Goal: Transaction & Acquisition: Purchase product/service

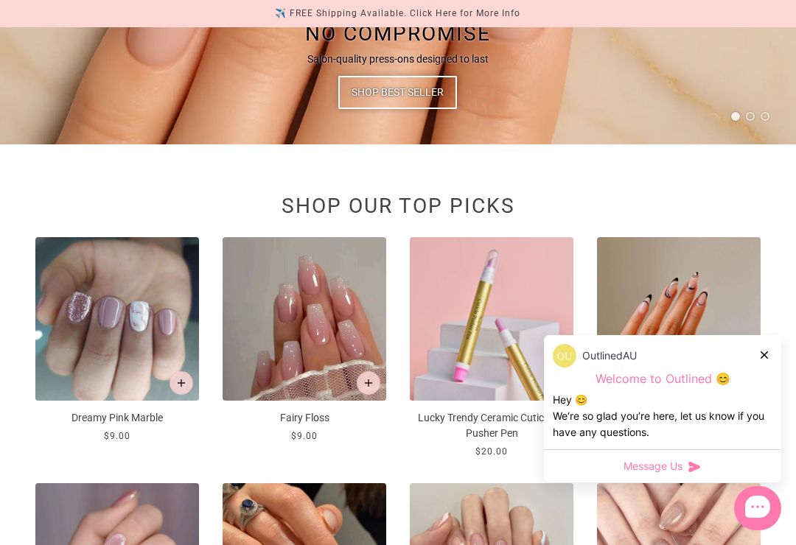
scroll to position [628, 0]
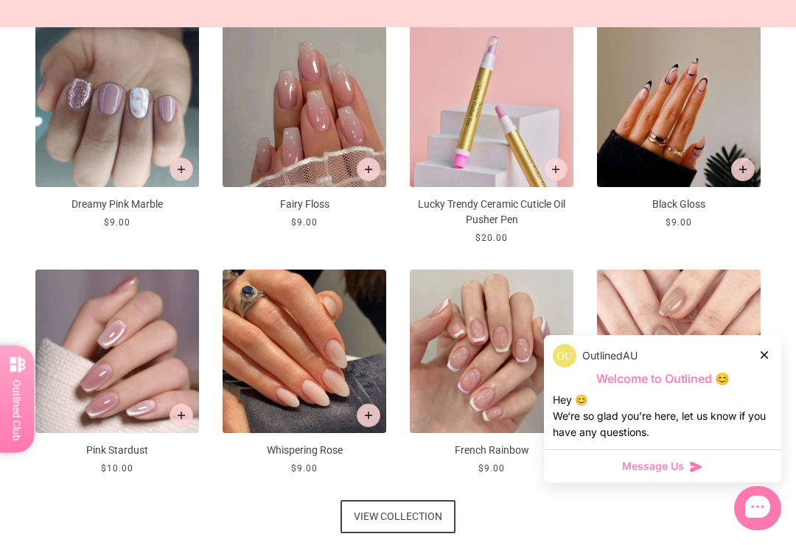
click at [764, 363] on div at bounding box center [765, 354] width 9 height 15
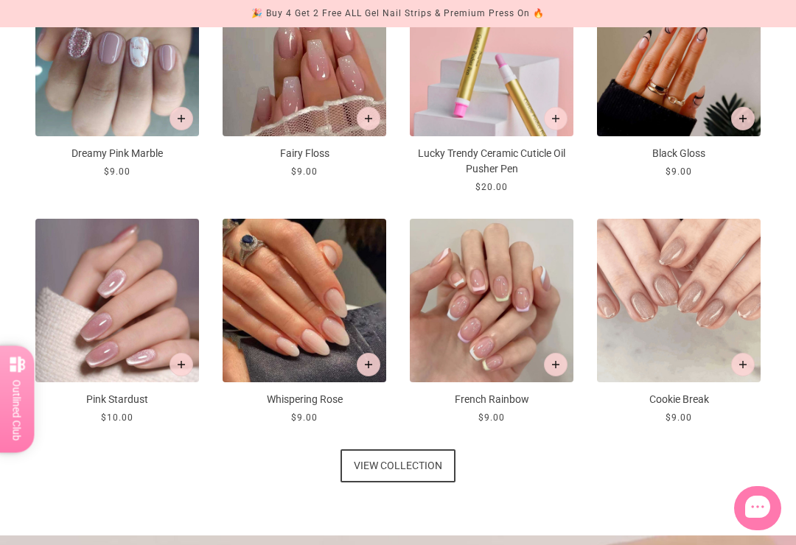
scroll to position [688, 0]
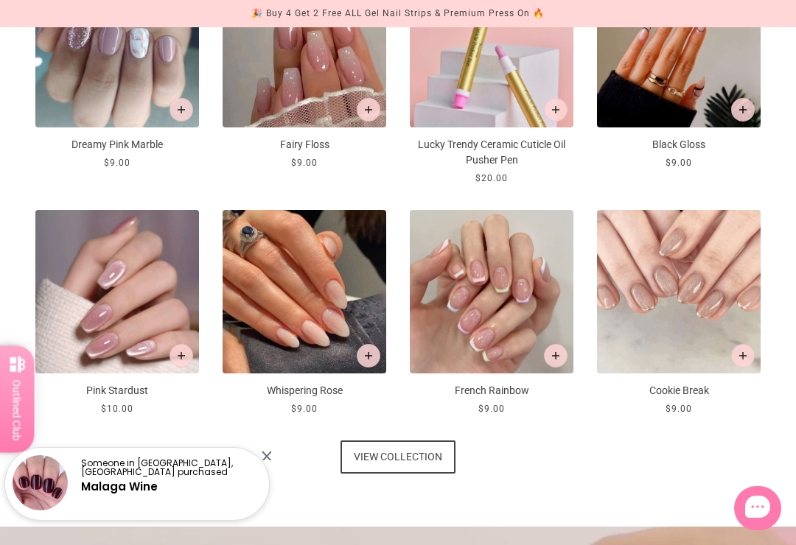
click at [94, 278] on img at bounding box center [117, 292] width 164 height 164
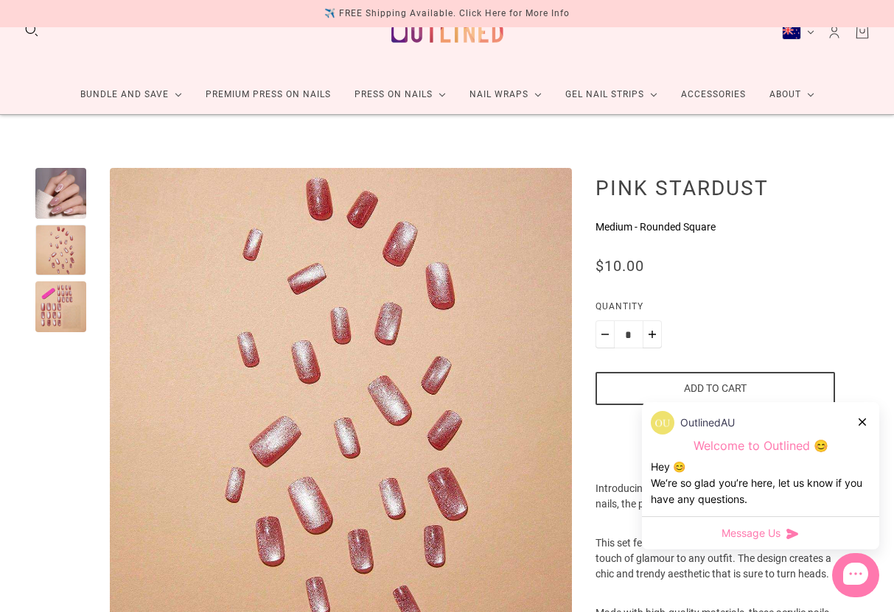
scroll to position [38, 0]
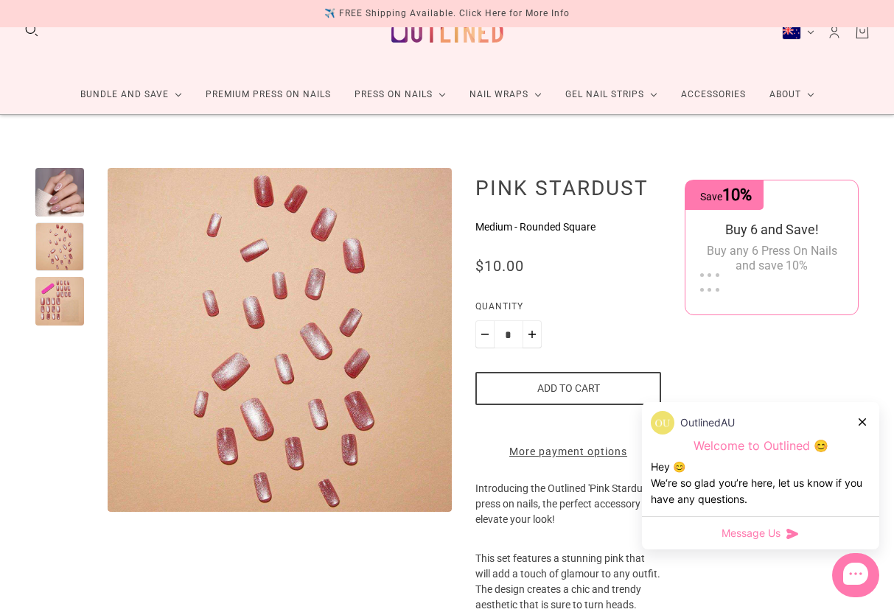
click at [69, 315] on div at bounding box center [59, 301] width 49 height 49
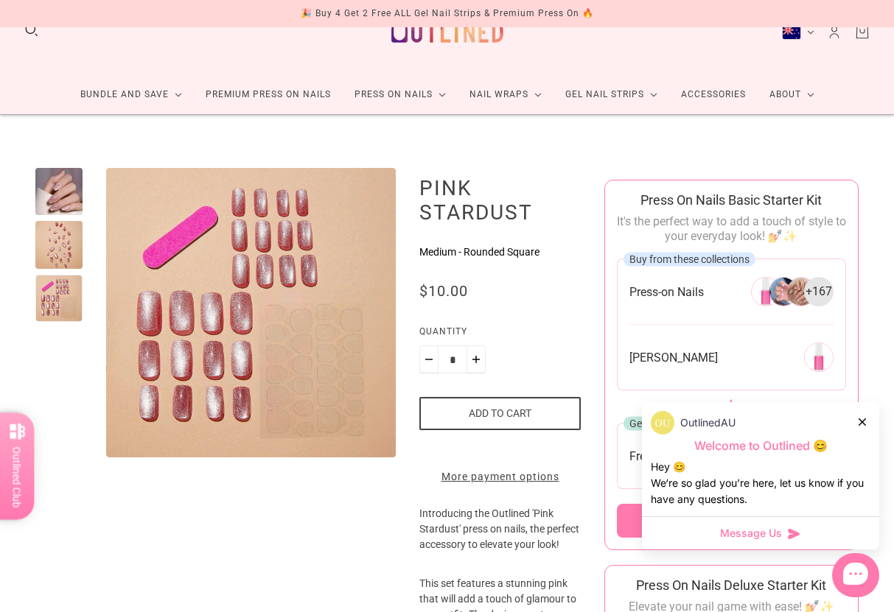
click at [875, 447] on div "OutlinedAU Welcome to Outlined 😊 Hey 😊 We‘re so glad you’re here, let us know i…" at bounding box center [760, 459] width 237 height 114
click at [871, 439] on div "OutlinedAU Welcome to Outlined 😊 Hey 😊 We‘re so glad you’re here, let us know i…" at bounding box center [760, 459] width 237 height 114
click at [869, 435] on div "OutlinedAU" at bounding box center [761, 423] width 220 height 24
click at [863, 430] on div at bounding box center [863, 421] width 9 height 15
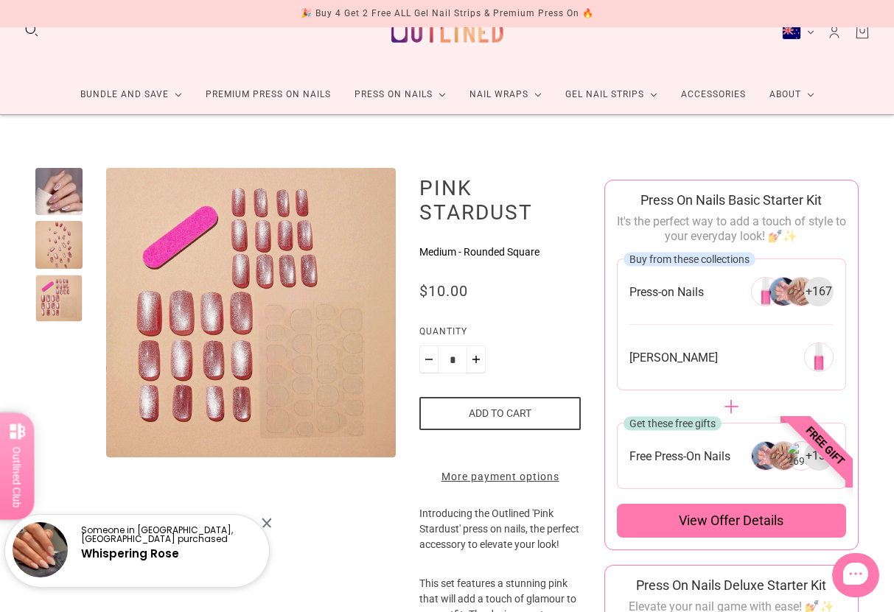
click at [260, 545] on div "Someone in South Guildford, Australia purchased Whispering Rose" at bounding box center [137, 552] width 264 height 74
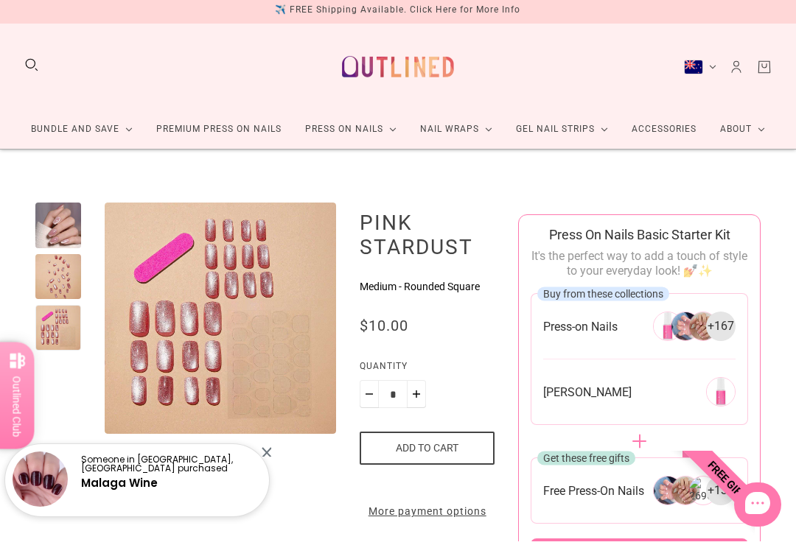
scroll to position [3, 0]
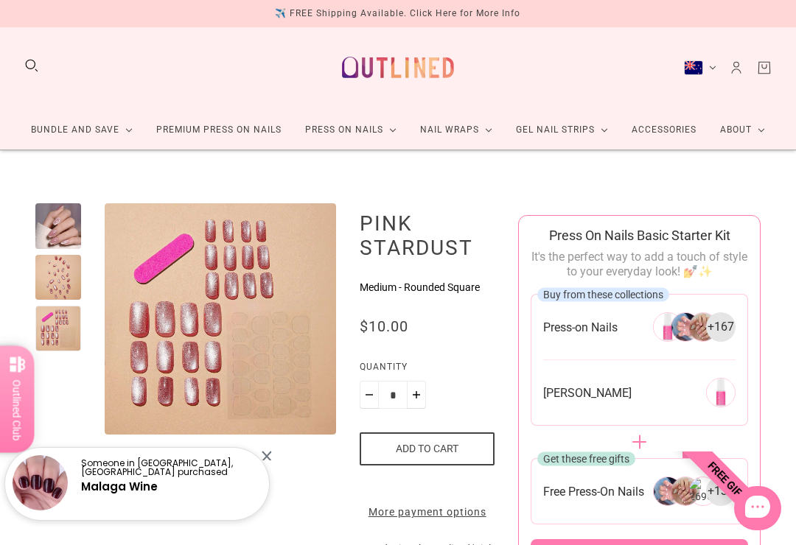
click at [263, 461] on div at bounding box center [267, 456] width 10 height 10
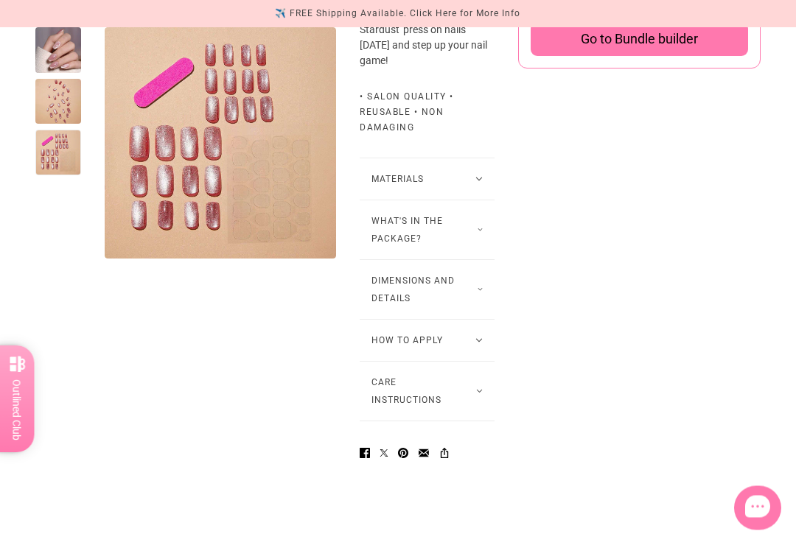
click at [475, 200] on button "Materials" at bounding box center [427, 179] width 135 height 41
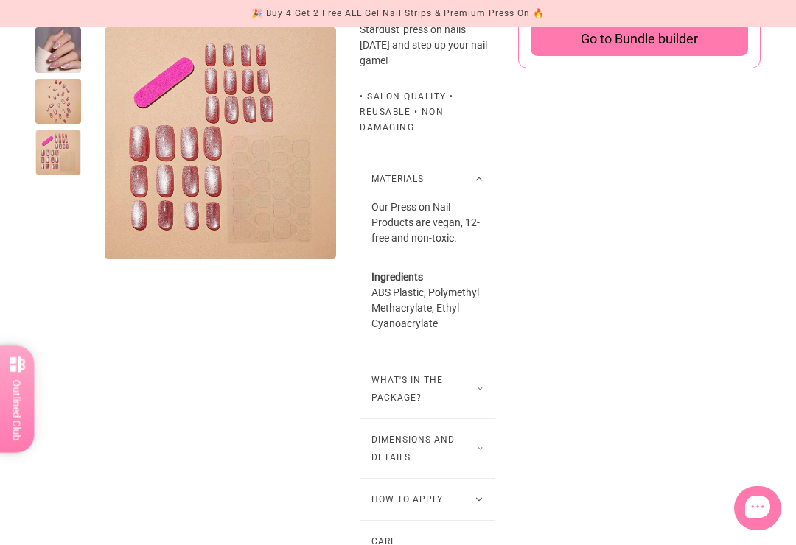
click at [477, 200] on button "Materials" at bounding box center [427, 178] width 135 height 41
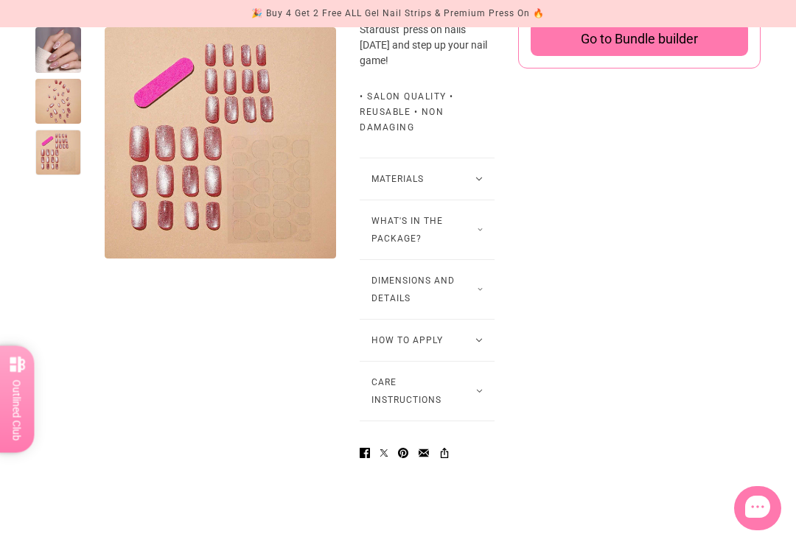
click at [474, 259] on button "What's in the package?" at bounding box center [427, 229] width 135 height 59
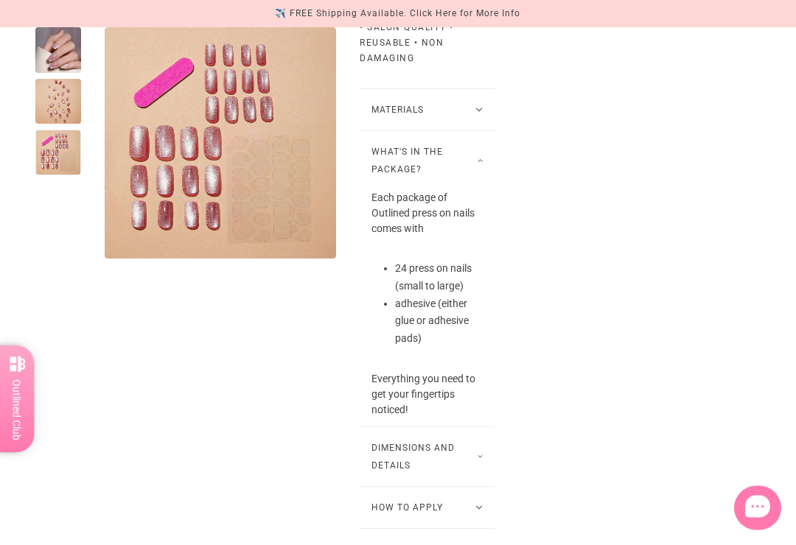
scroll to position [1185, 0]
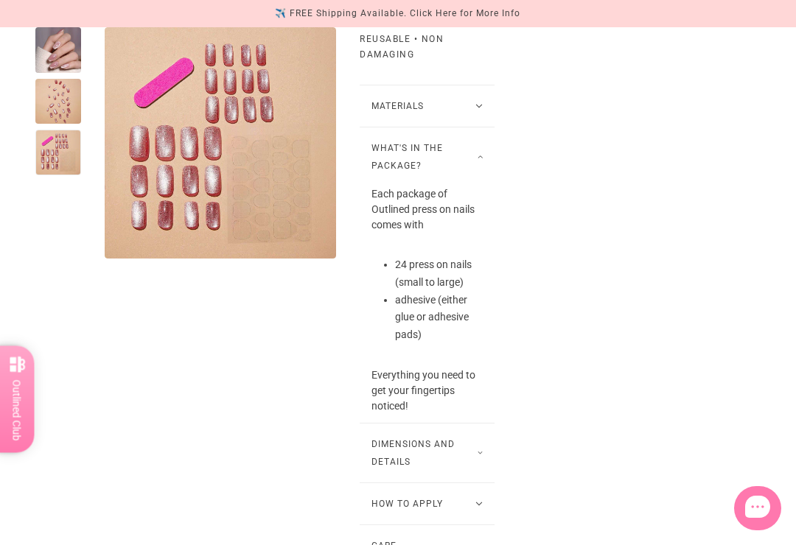
click at [484, 186] on button "What's in the package?" at bounding box center [427, 156] width 135 height 59
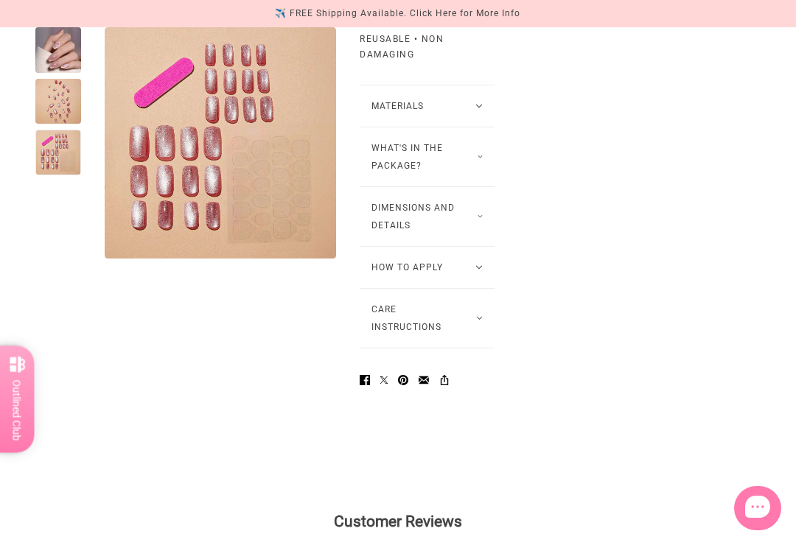
click at [480, 246] on button "Dimensions and Details" at bounding box center [427, 216] width 135 height 59
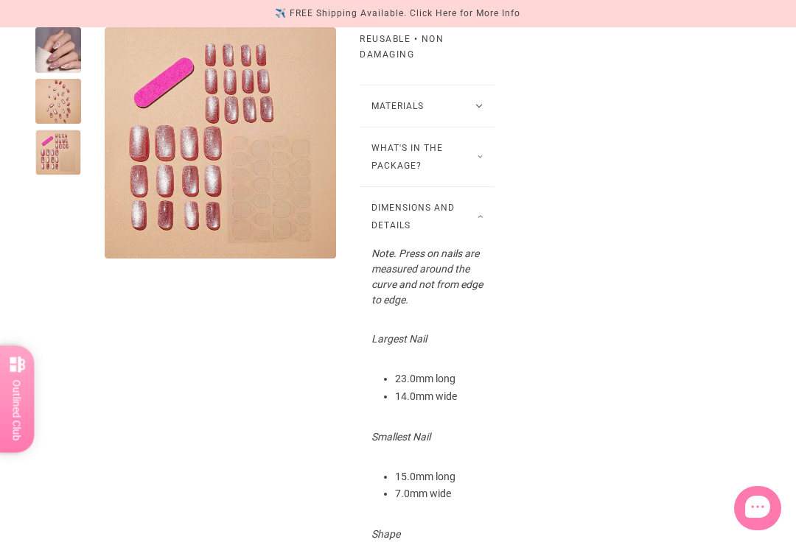
click at [482, 246] on button "Dimensions and Details" at bounding box center [427, 216] width 135 height 59
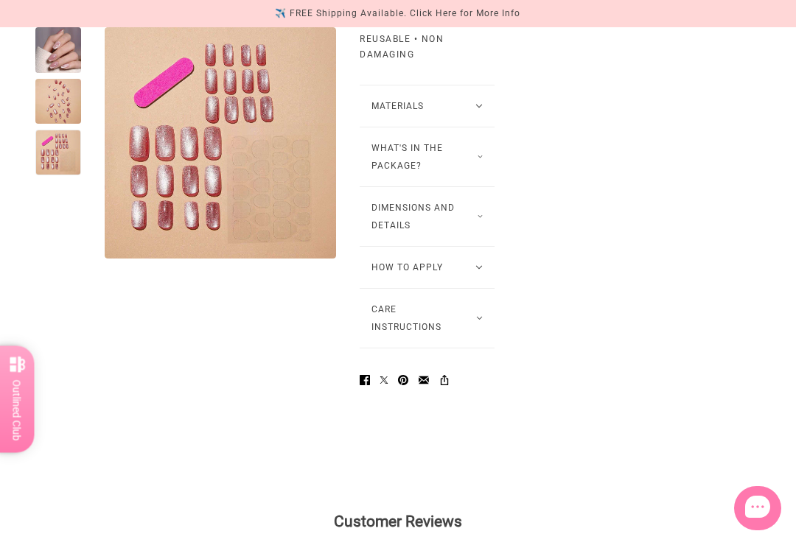
click at [486, 186] on button "What's in the package?" at bounding box center [427, 156] width 135 height 59
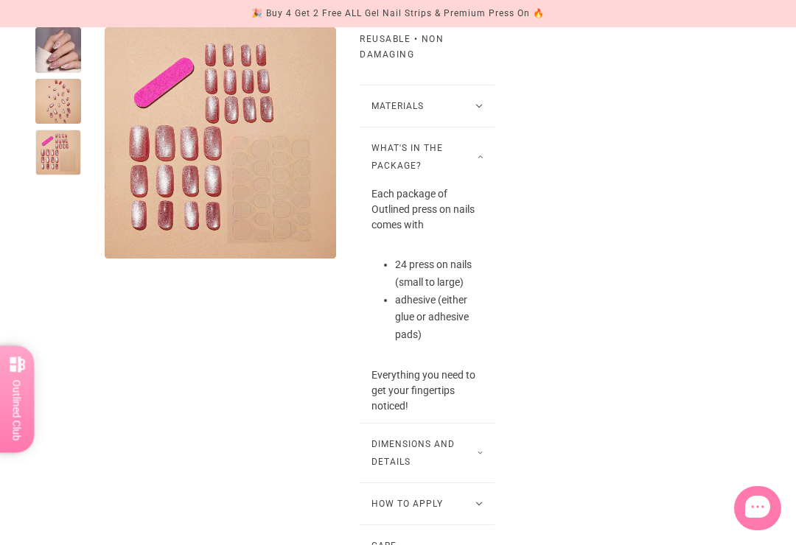
click at [485, 186] on button "What's in the package?" at bounding box center [427, 156] width 135 height 59
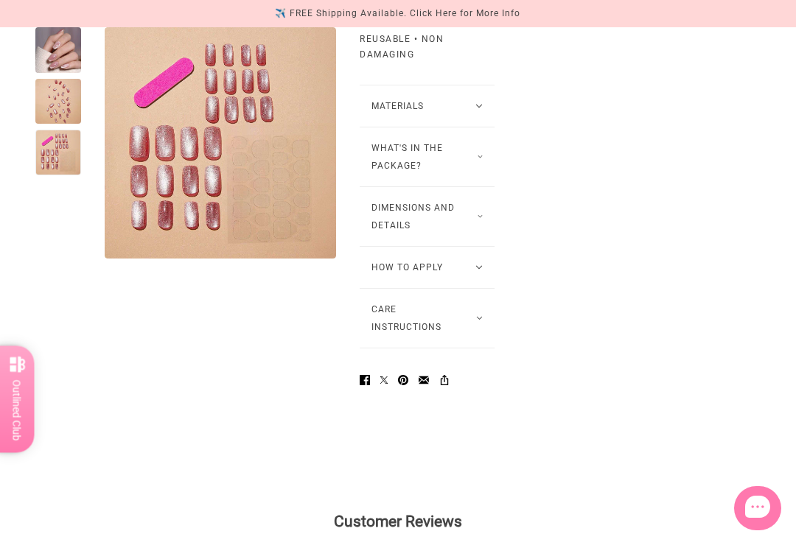
click at [486, 246] on button "Dimensions and Details" at bounding box center [427, 216] width 135 height 59
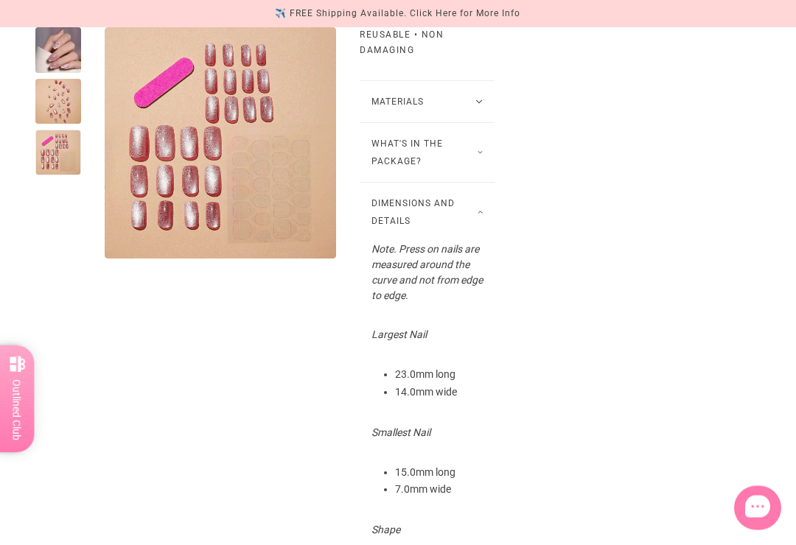
scroll to position [1190, 0]
click at [486, 241] on button "Dimensions and Details" at bounding box center [427, 211] width 135 height 59
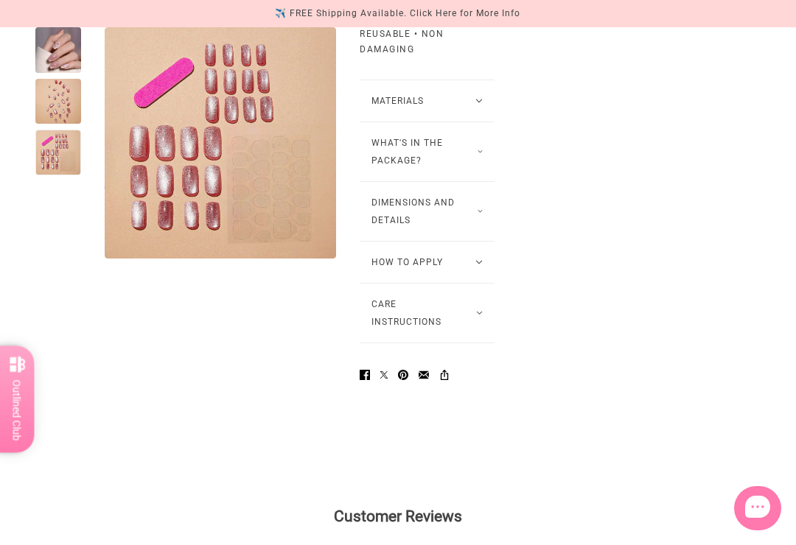
click at [479, 283] on button "How to Apply" at bounding box center [427, 262] width 135 height 41
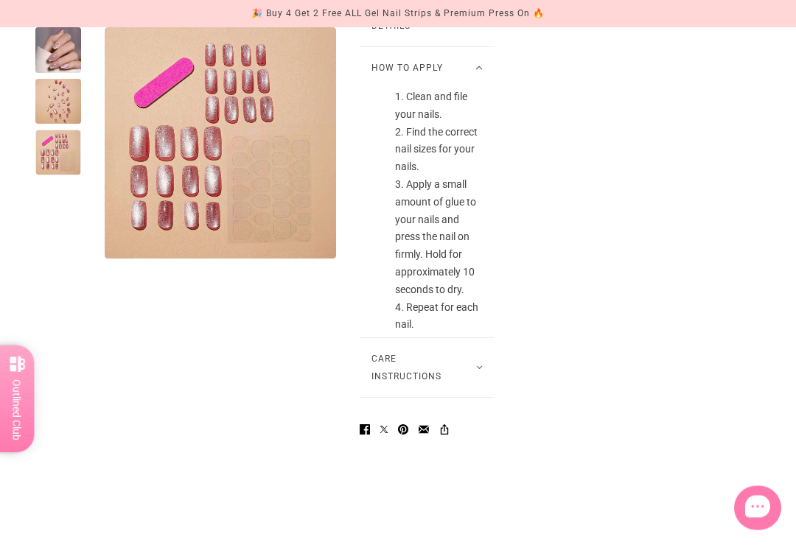
scroll to position [1385, 0]
click at [481, 88] on button "How to Apply" at bounding box center [427, 67] width 135 height 41
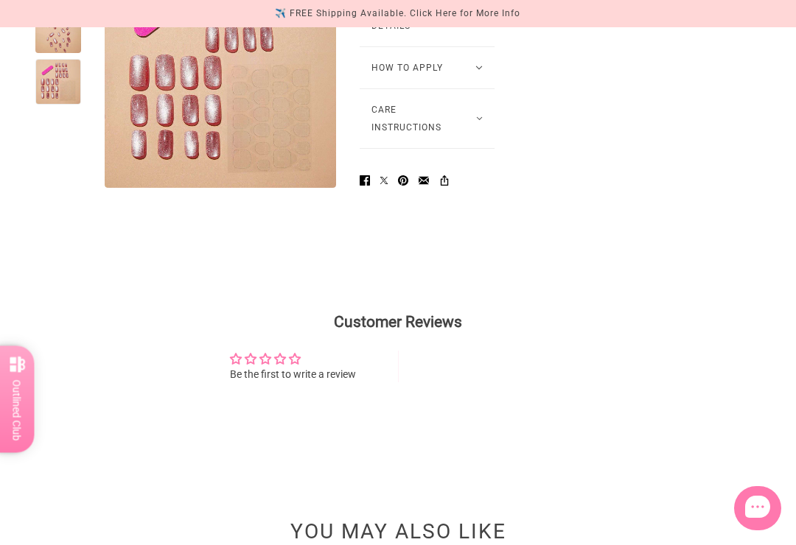
click at [473, 148] on button "Care Instructions" at bounding box center [427, 118] width 135 height 59
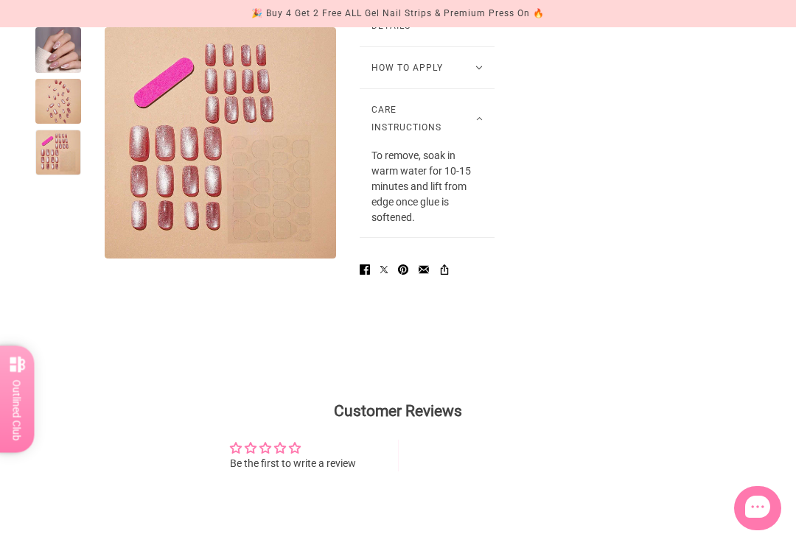
click at [486, 148] on button "Care Instructions" at bounding box center [427, 118] width 135 height 59
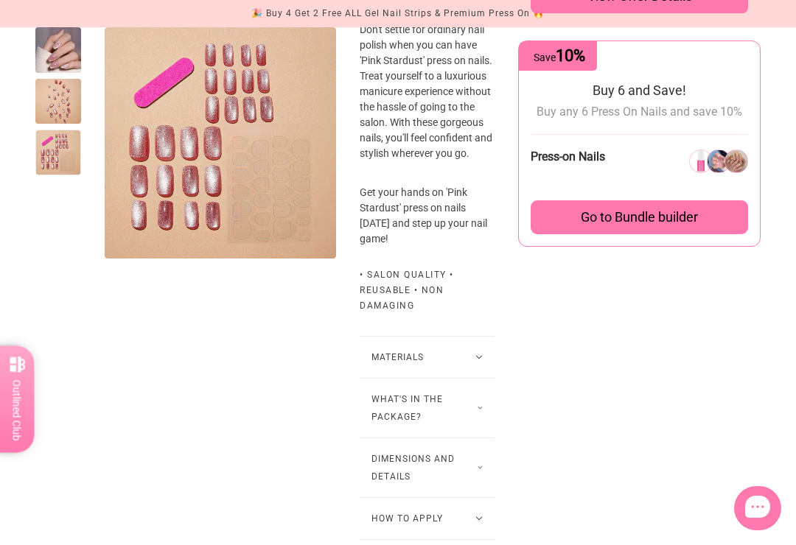
scroll to position [895, 0]
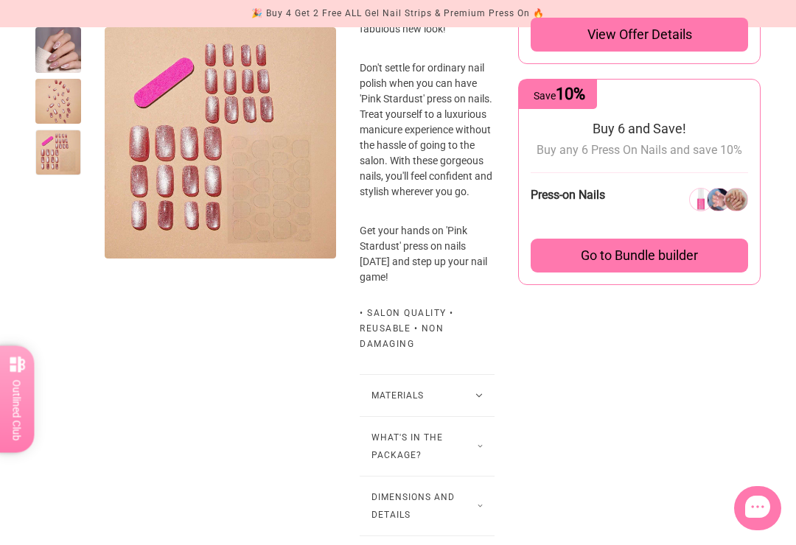
click at [63, 51] on div at bounding box center [58, 50] width 46 height 46
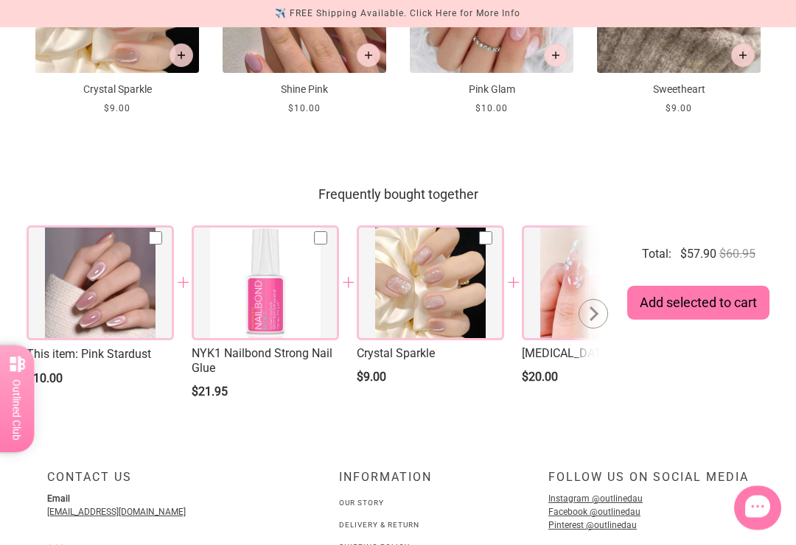
scroll to position [2052, 0]
click at [426, 340] on div at bounding box center [430, 283] width 147 height 115
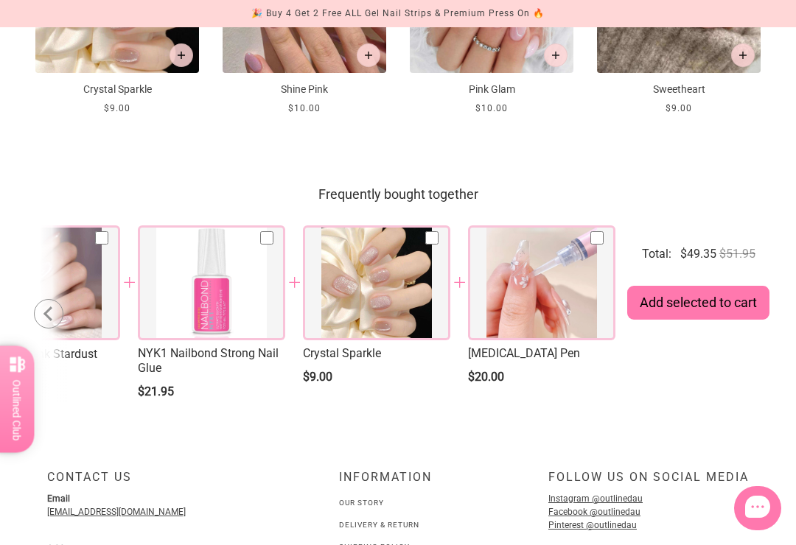
scroll to position [0, 54]
click at [517, 340] on div at bounding box center [541, 283] width 147 height 115
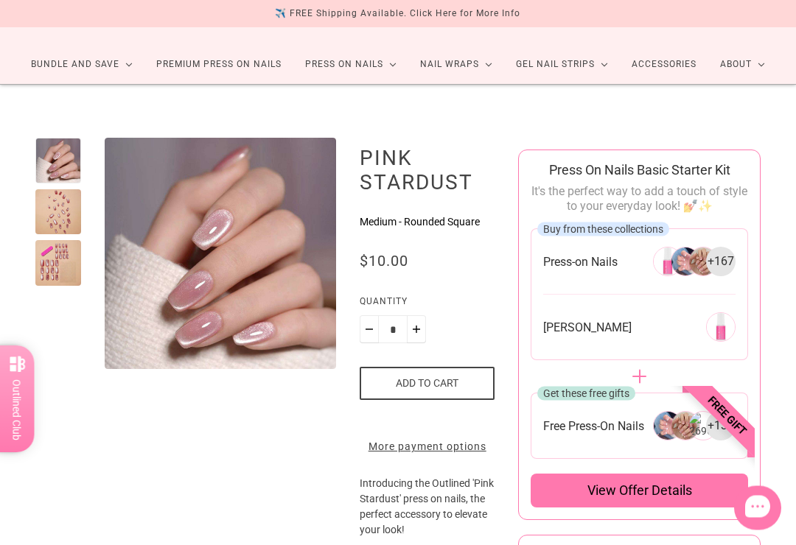
scroll to position [0, 0]
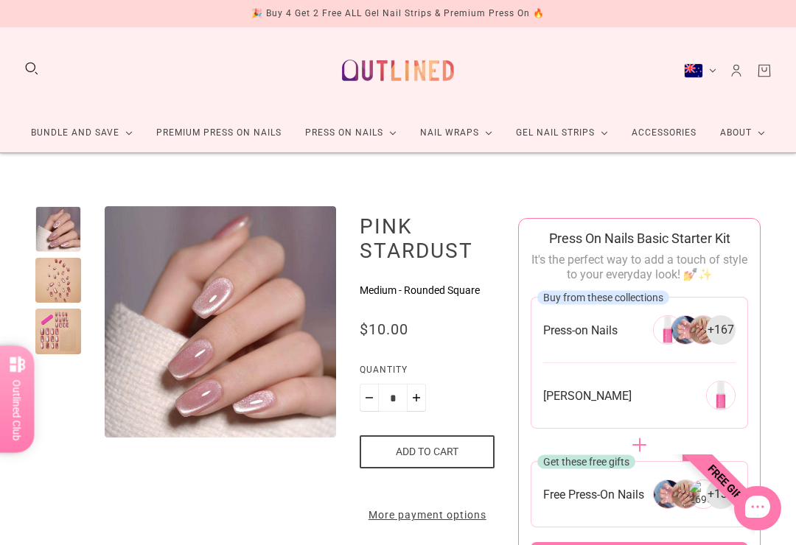
click at [35, 60] on button "Search" at bounding box center [32, 68] width 16 height 16
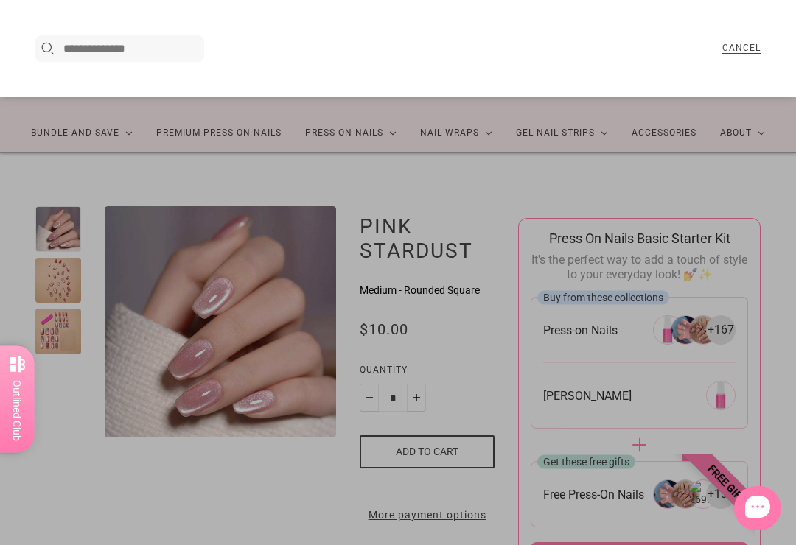
click at [77, 46] on input "Search here..." at bounding box center [131, 49] width 136 height 18
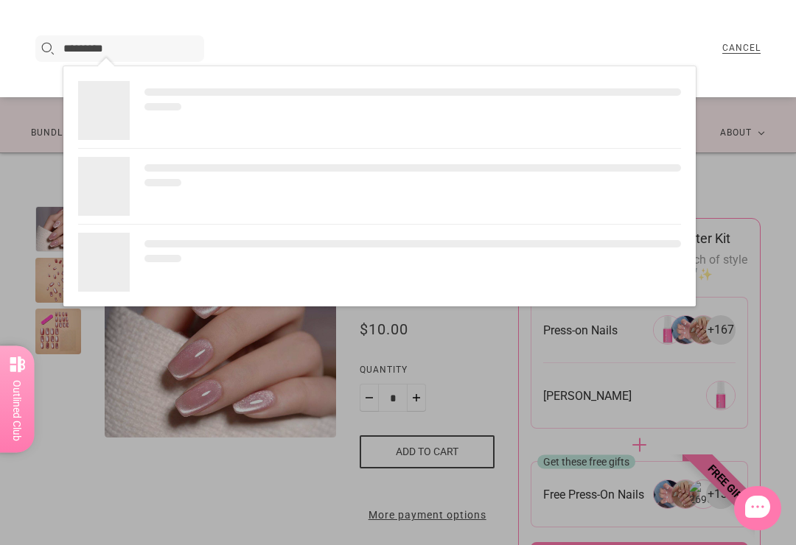
type input "*********"
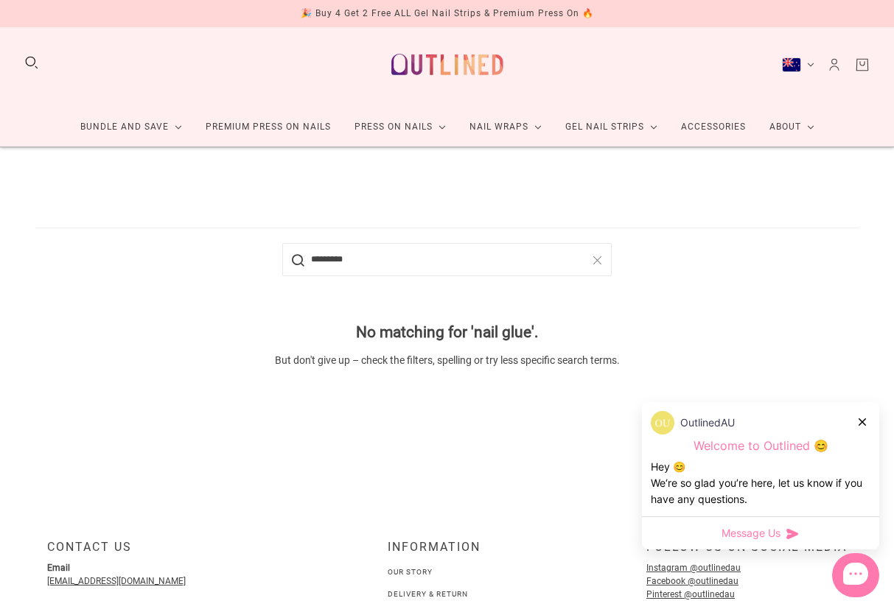
scroll to position [6, 0]
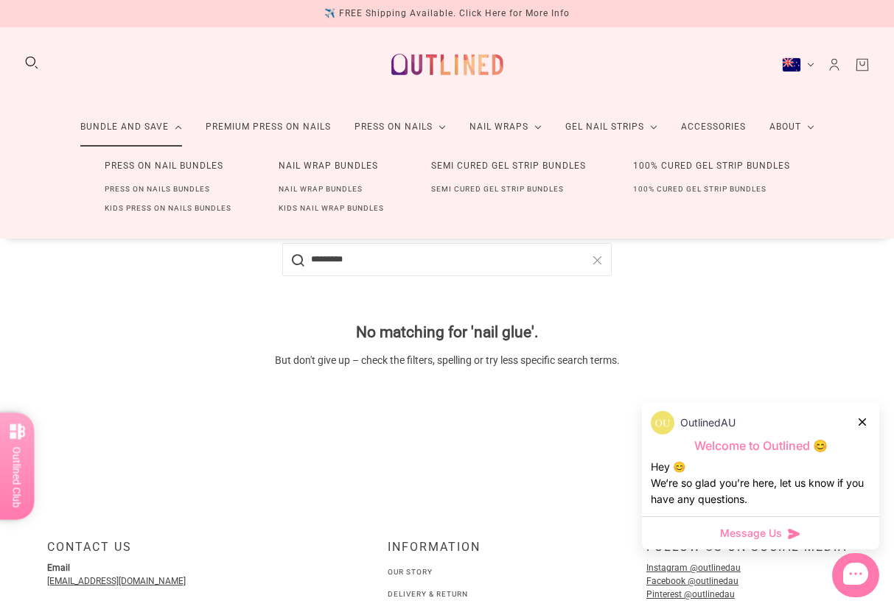
click at [183, 212] on link "Kids Press On Nails Bundles" at bounding box center [168, 208] width 174 height 19
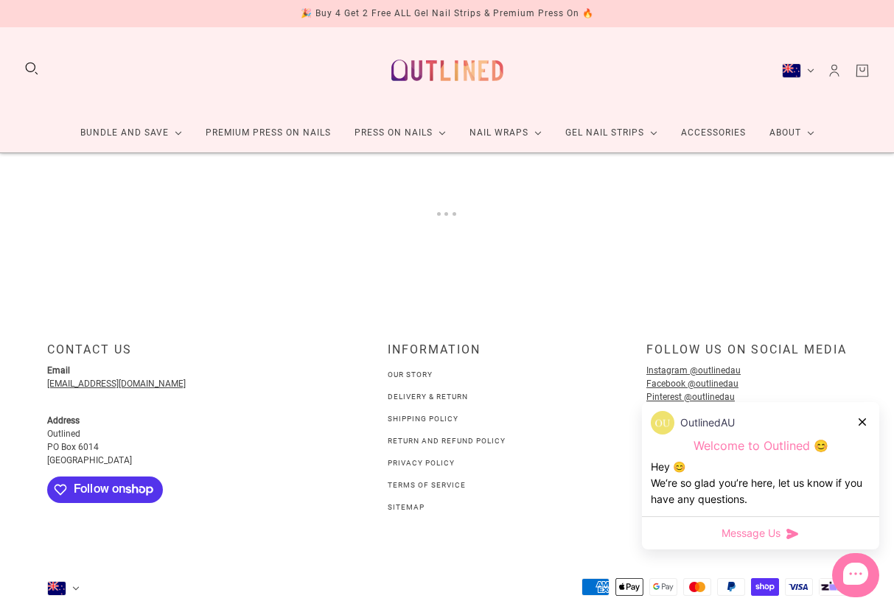
click at [866, 417] on div at bounding box center [863, 421] width 9 height 15
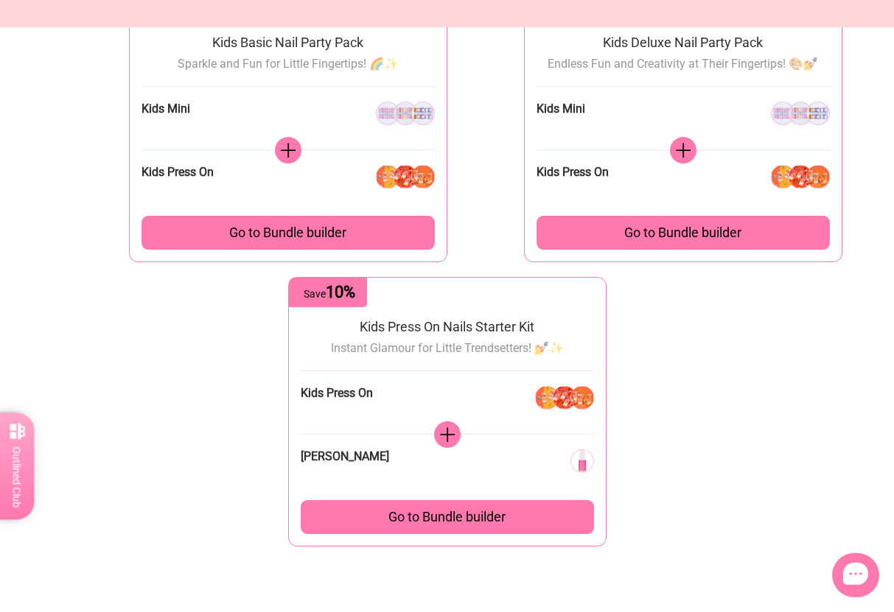
scroll to position [214, 0]
click at [368, 514] on div "Go to Bundle builder" at bounding box center [447, 517] width 293 height 34
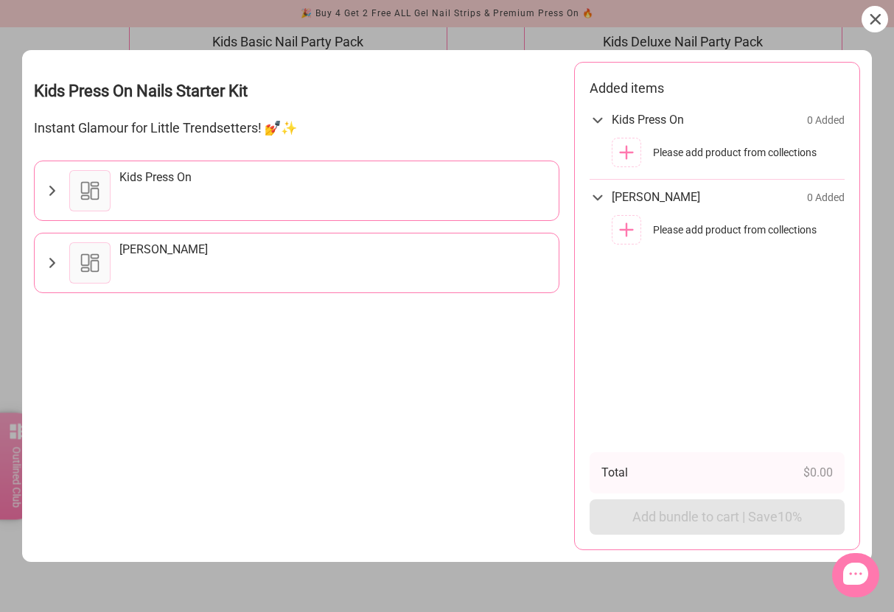
click at [875, 14] on icon at bounding box center [875, 19] width 11 height 11
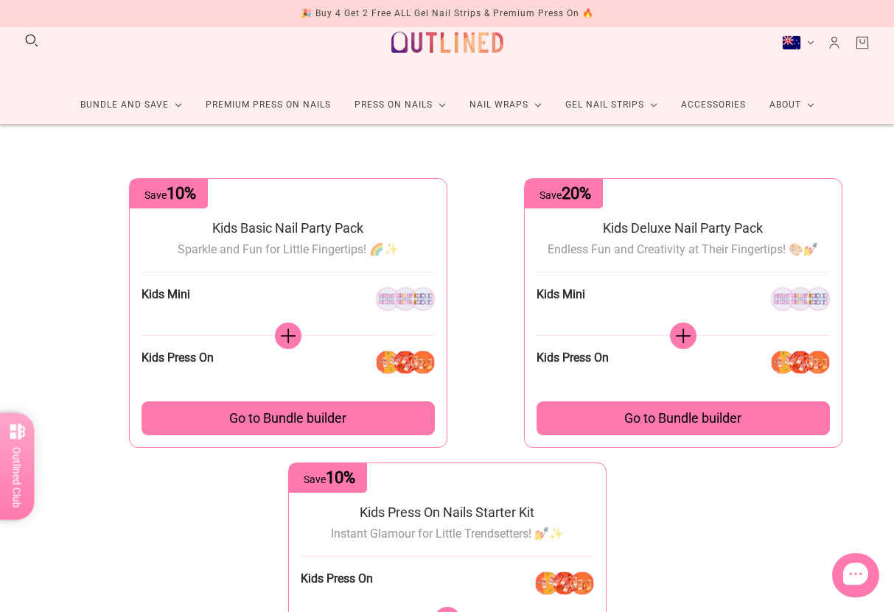
scroll to position [0, 0]
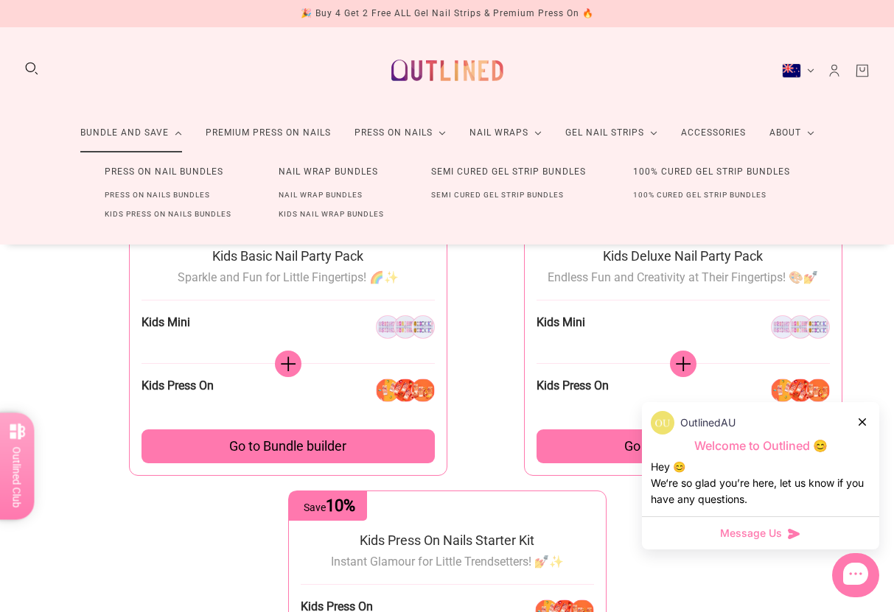
click at [113, 203] on link "Press On Nails Bundles" at bounding box center [157, 195] width 153 height 19
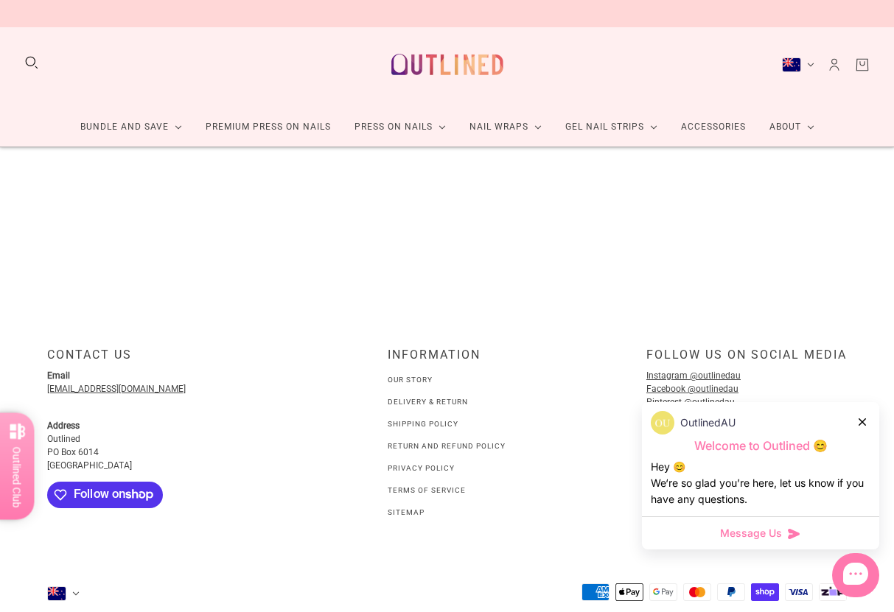
scroll to position [6, 0]
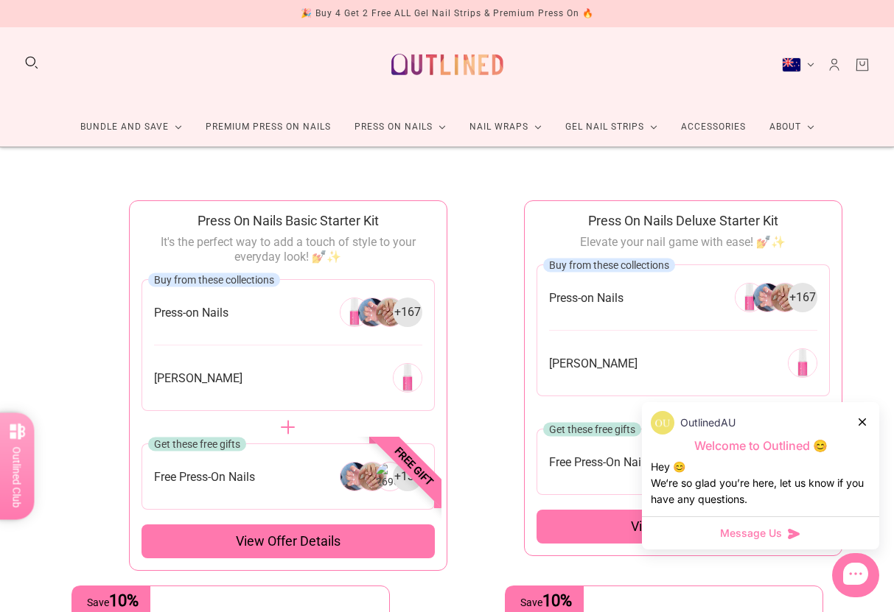
click at [861, 422] on icon at bounding box center [862, 422] width 7 height 7
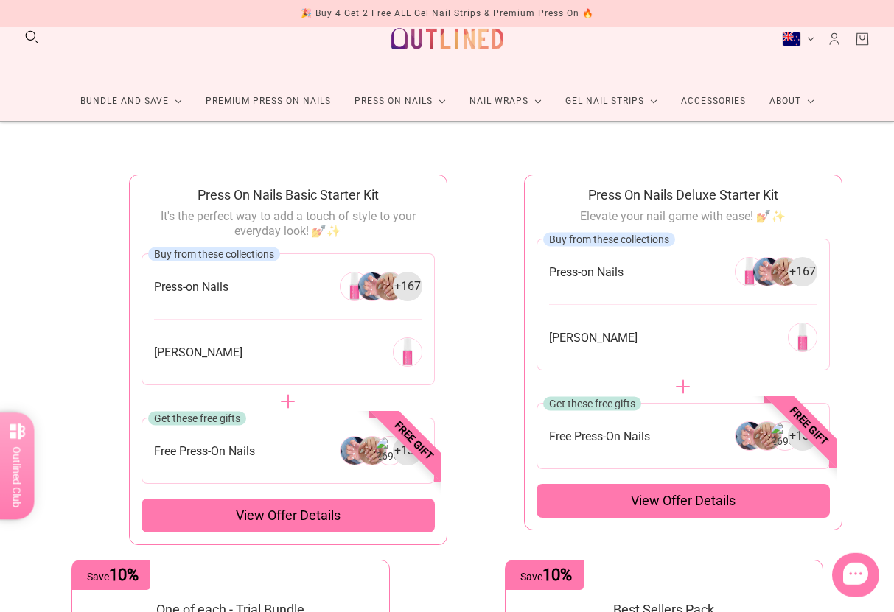
click at [232, 501] on div "View offer details" at bounding box center [287, 516] width 293 height 34
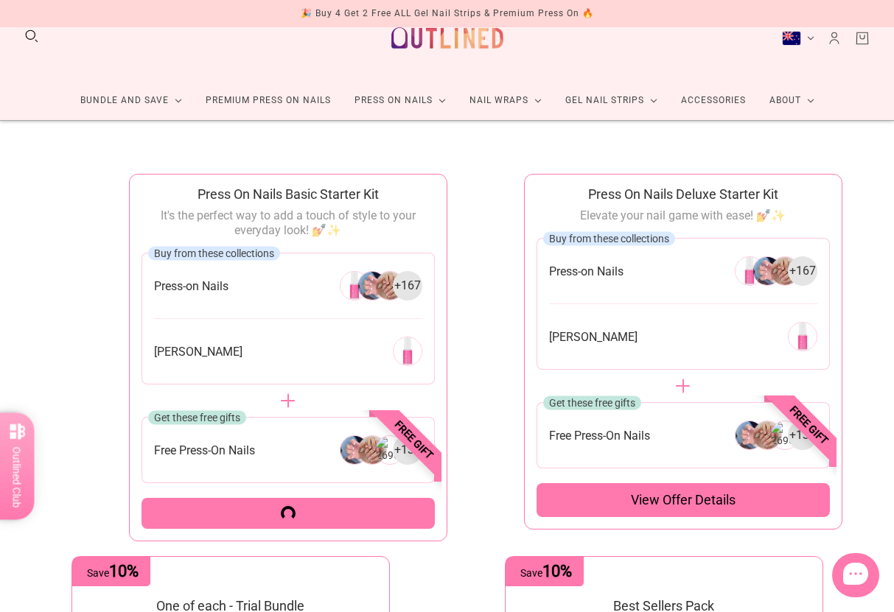
click at [232, 501] on div at bounding box center [287, 513] width 293 height 31
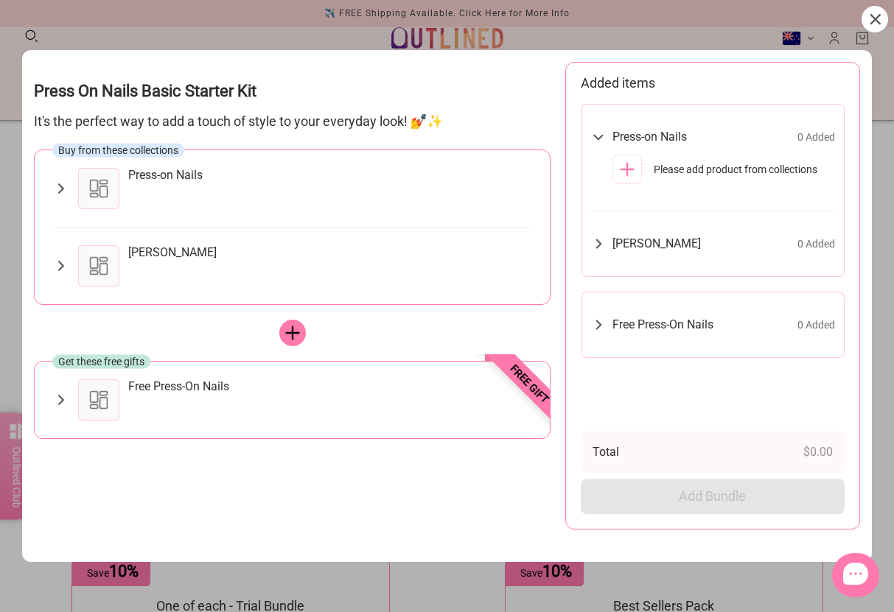
click at [70, 248] on div "Nail Glue" at bounding box center [291, 265] width 479 height 41
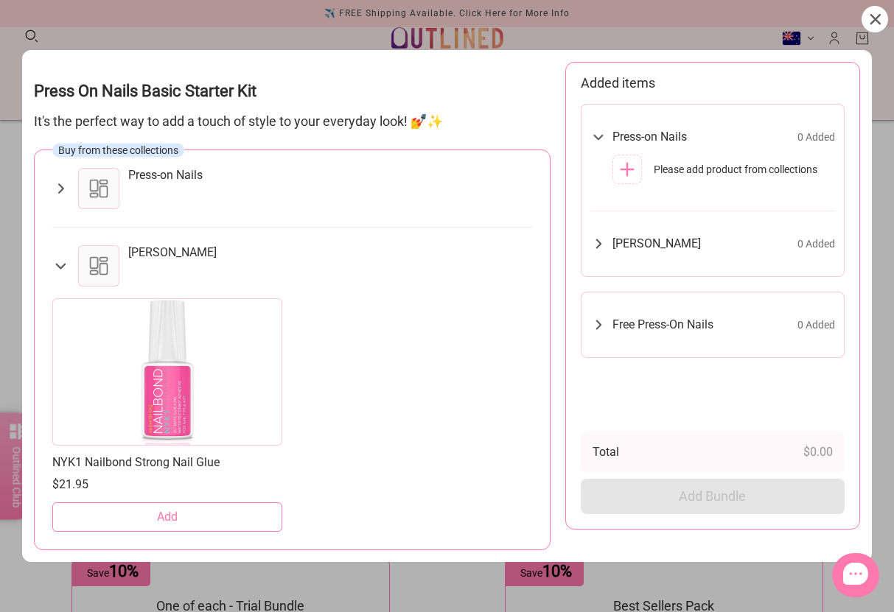
click at [57, 206] on div "Press-on Nails" at bounding box center [291, 188] width 479 height 41
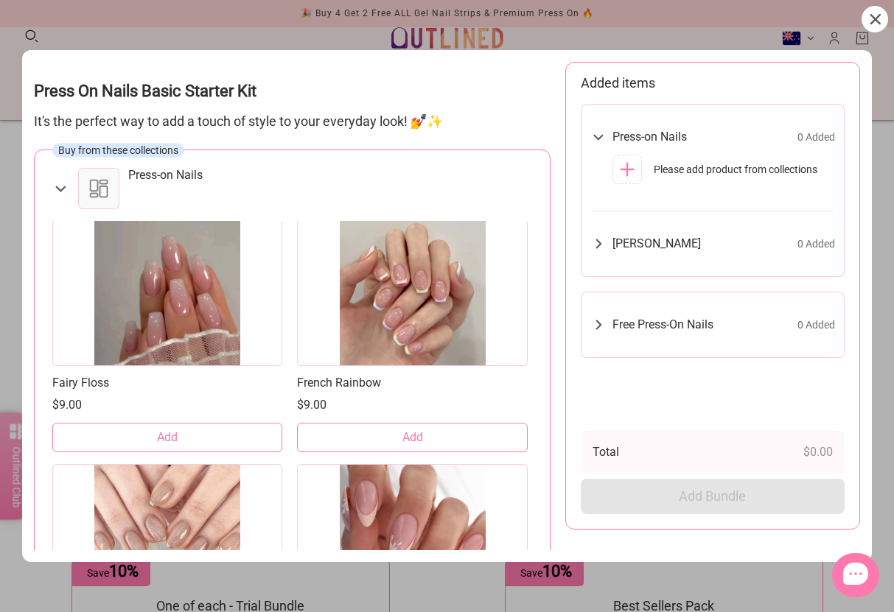
scroll to position [742, 0]
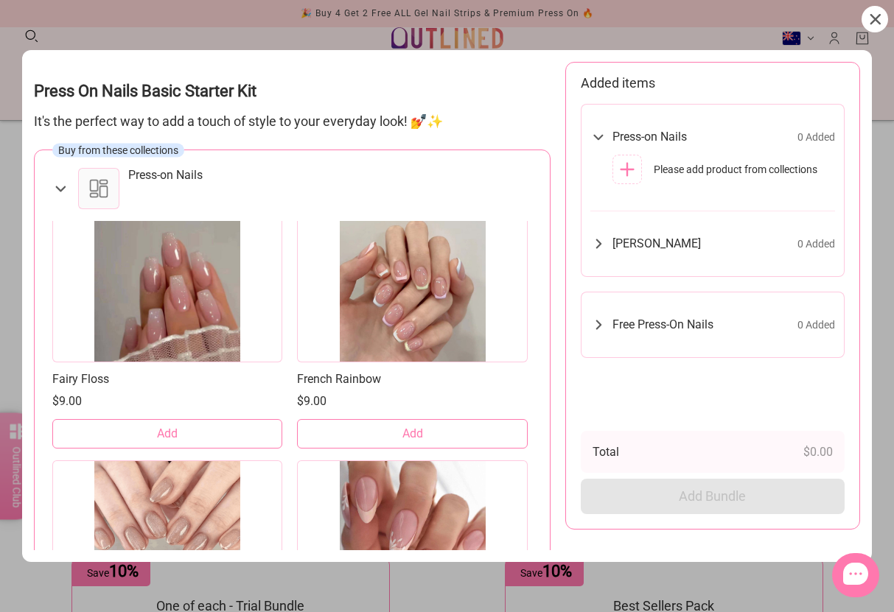
click at [483, 323] on div at bounding box center [412, 288] width 230 height 147
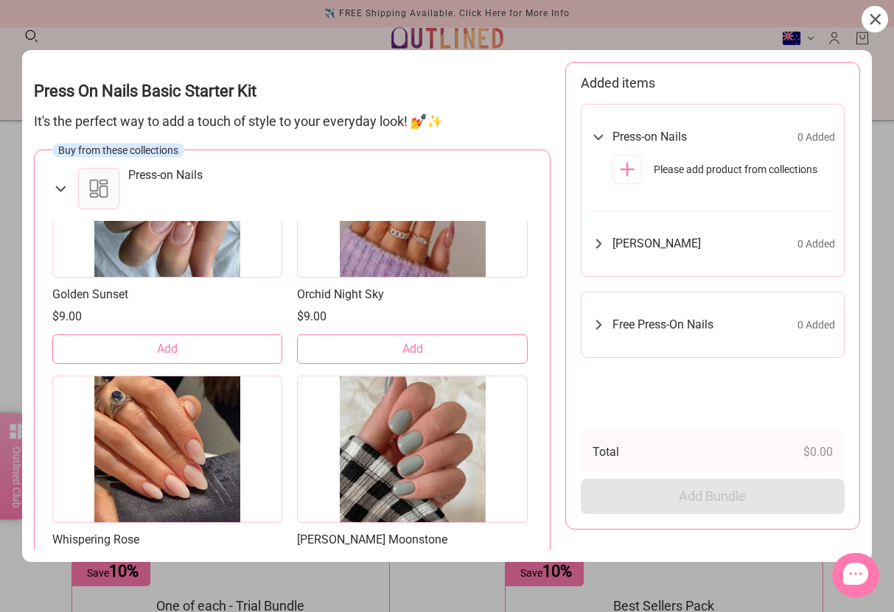
scroll to position [1803, 0]
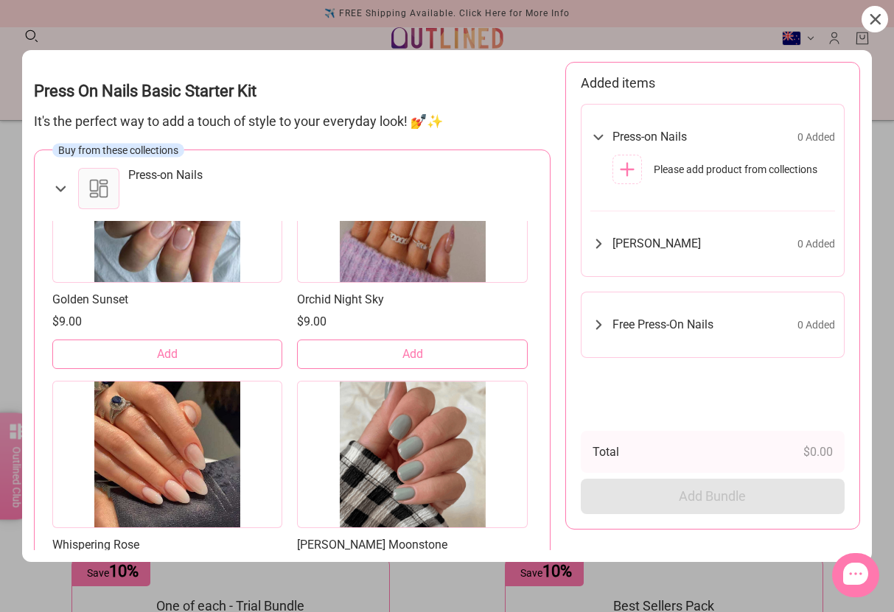
click at [889, 30] on div at bounding box center [447, 306] width 894 height 612
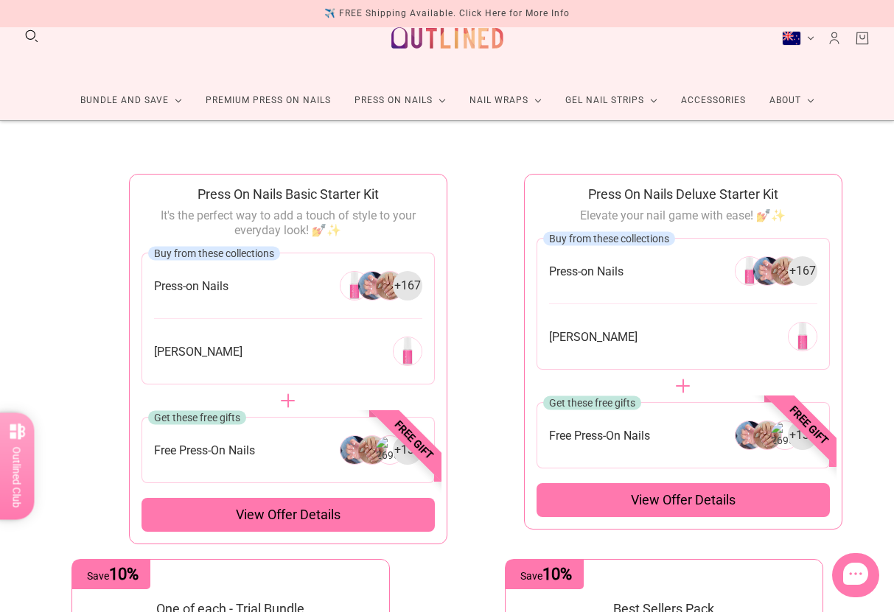
click at [891, 22] on announcement-bar "🎉 Buy 4 Get 2 Free ALL Gel Nail Strips & Premium Press On 🔥 ✈️ FREE Shipping Av…" at bounding box center [447, 13] width 894 height 27
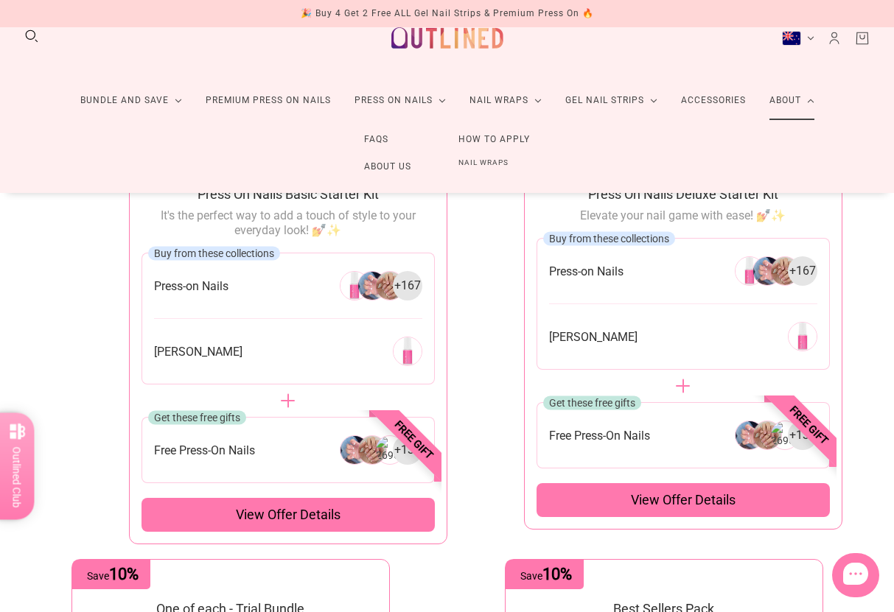
scroll to position [0, 0]
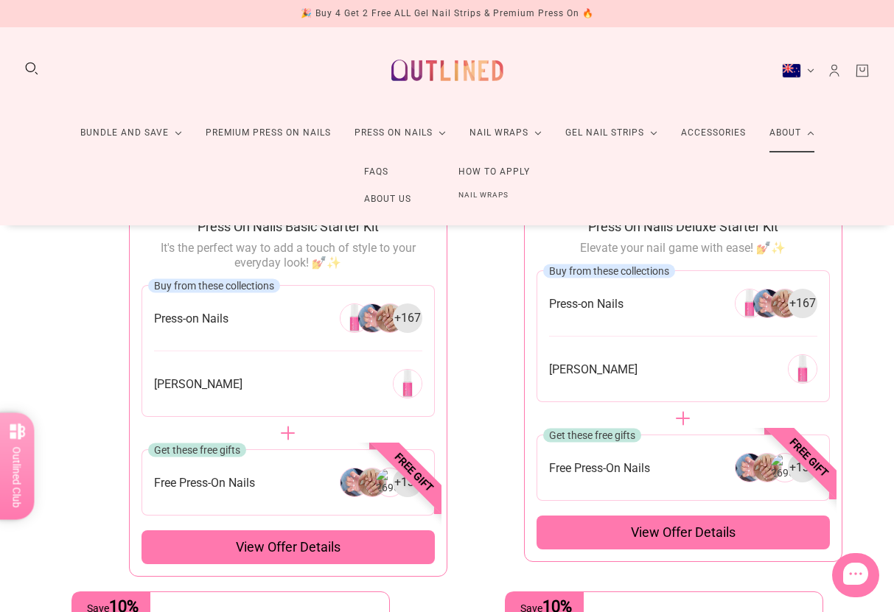
click at [24, 63] on button "Search" at bounding box center [32, 68] width 16 height 16
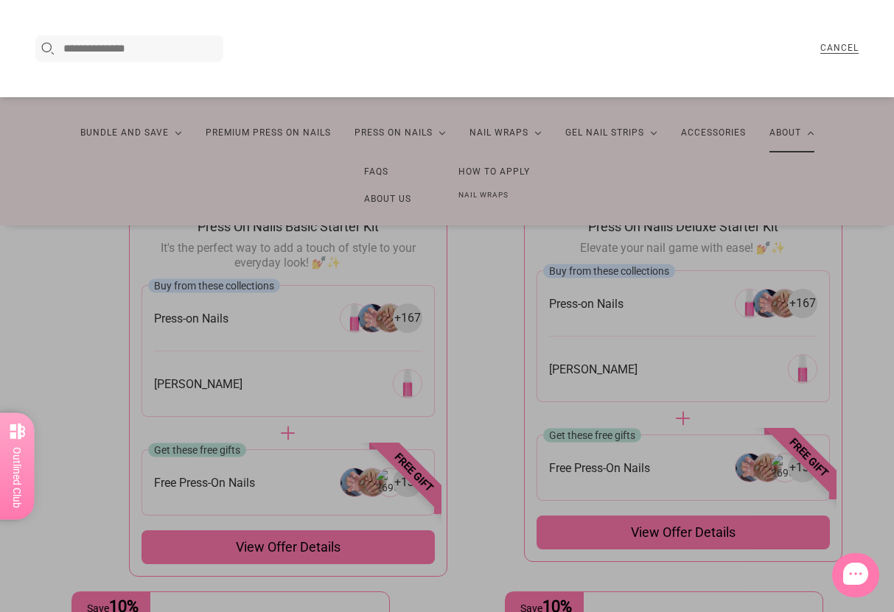
click at [68, 41] on input "Search here..." at bounding box center [140, 49] width 155 height 18
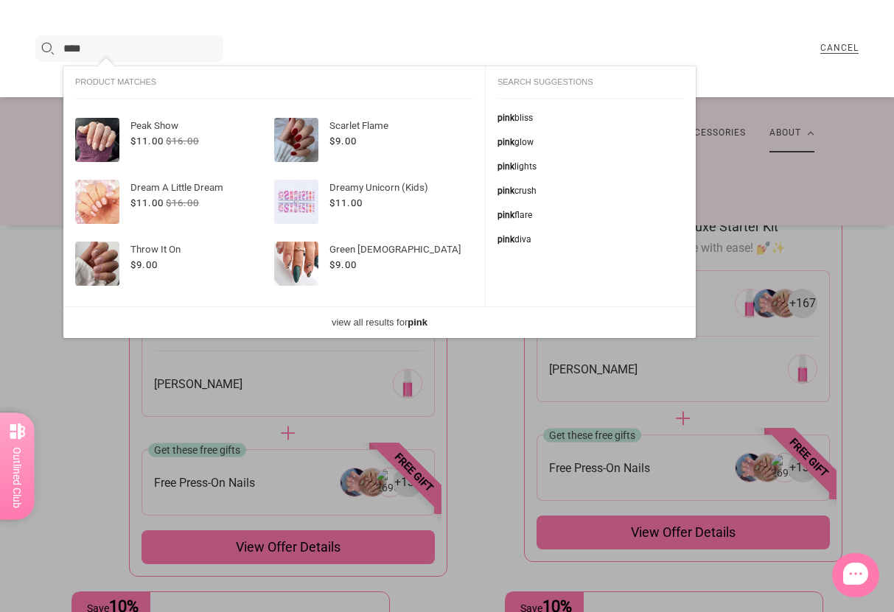
type input "****"
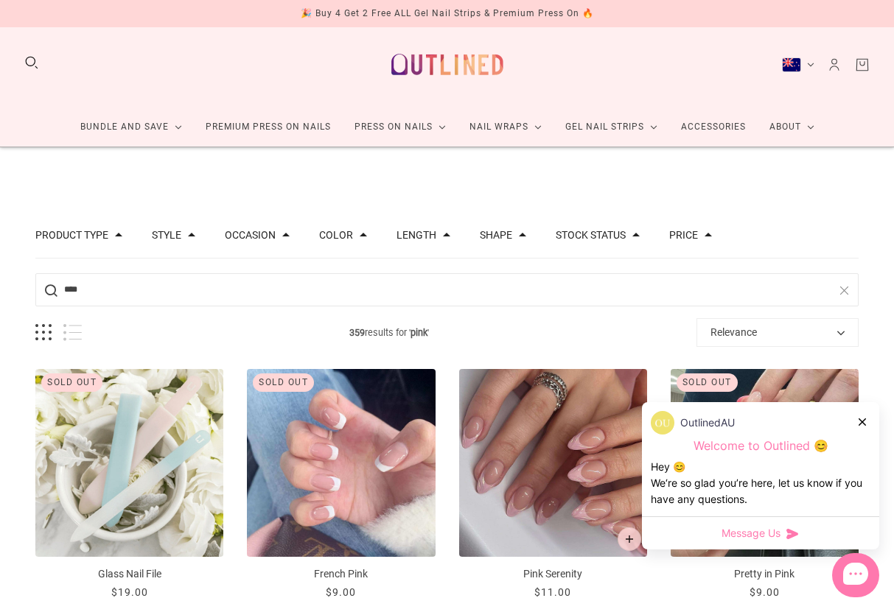
scroll to position [6, 0]
click at [863, 412] on div "OutlinedAU" at bounding box center [761, 423] width 220 height 24
click at [861, 420] on icon at bounding box center [862, 422] width 7 height 7
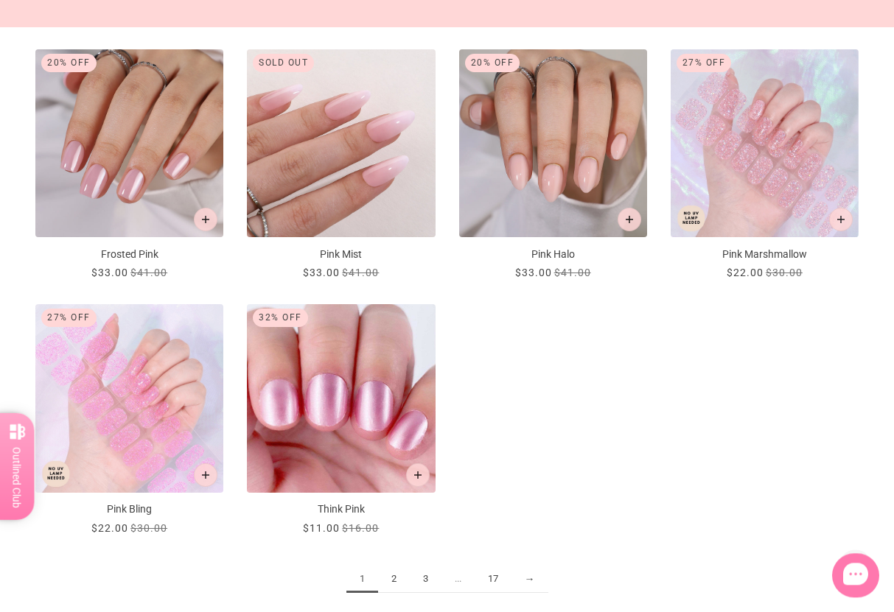
scroll to position [1346, 0]
click at [599, 127] on img "Pink Halo" at bounding box center [553, 143] width 188 height 188
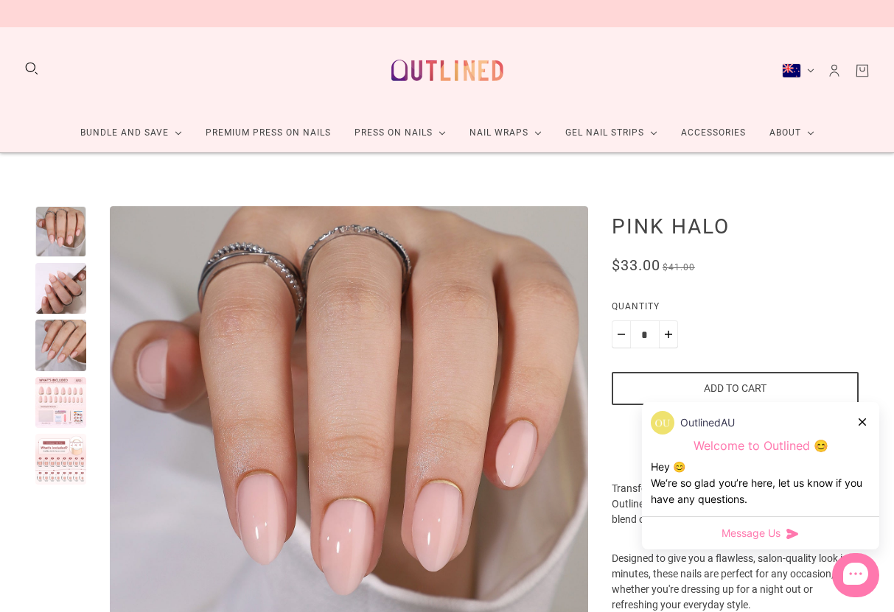
click at [49, 434] on div at bounding box center [60, 459] width 51 height 51
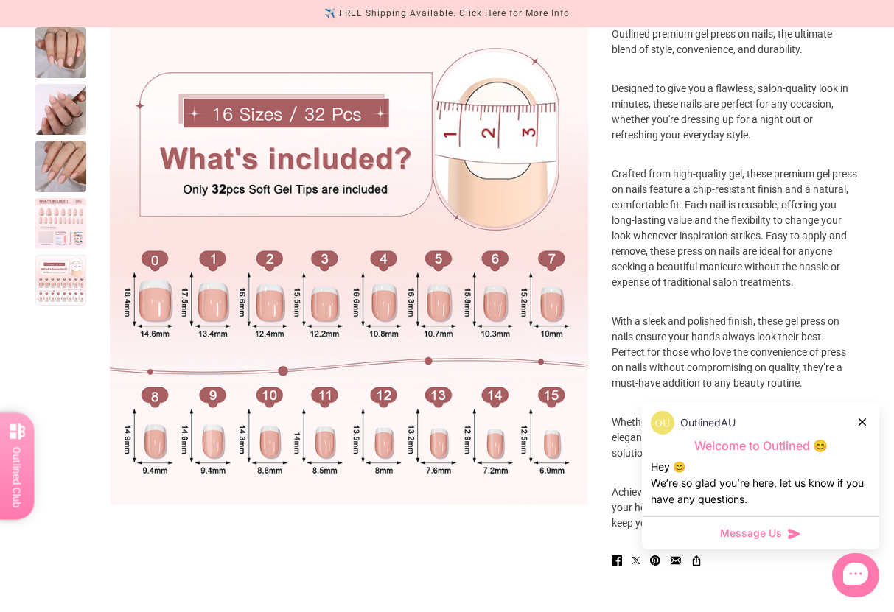
click at [57, 241] on div at bounding box center [60, 223] width 51 height 51
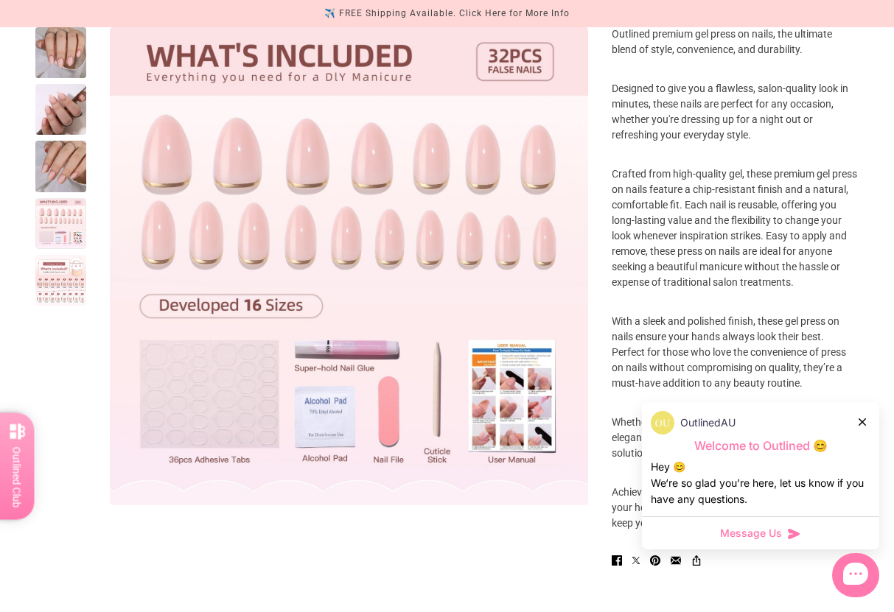
click at [63, 167] on div at bounding box center [60, 166] width 51 height 51
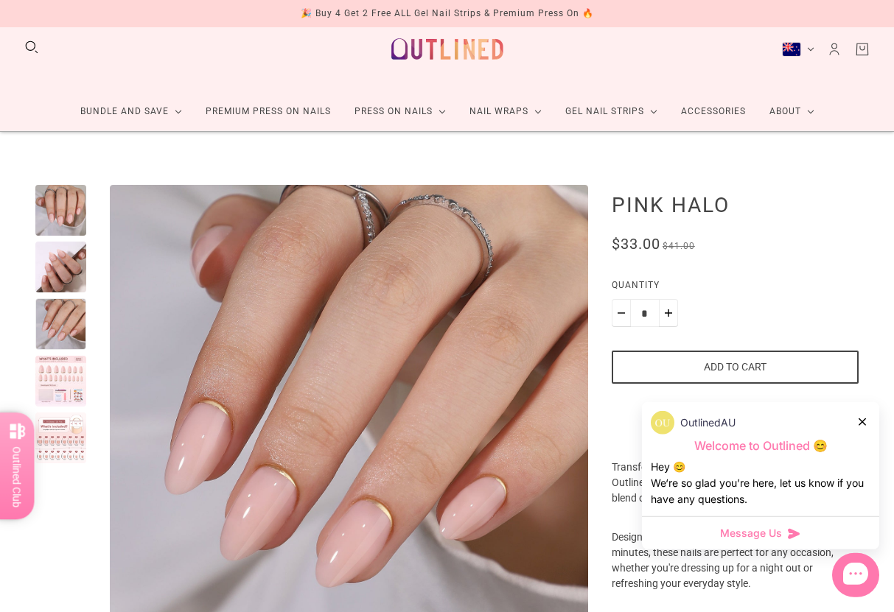
click at [59, 209] on div at bounding box center [60, 210] width 51 height 51
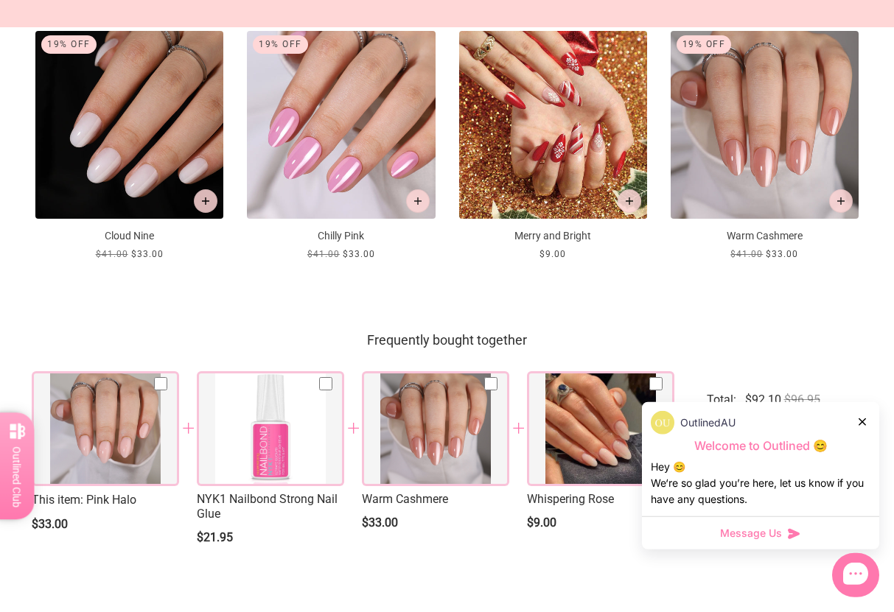
scroll to position [1397, 0]
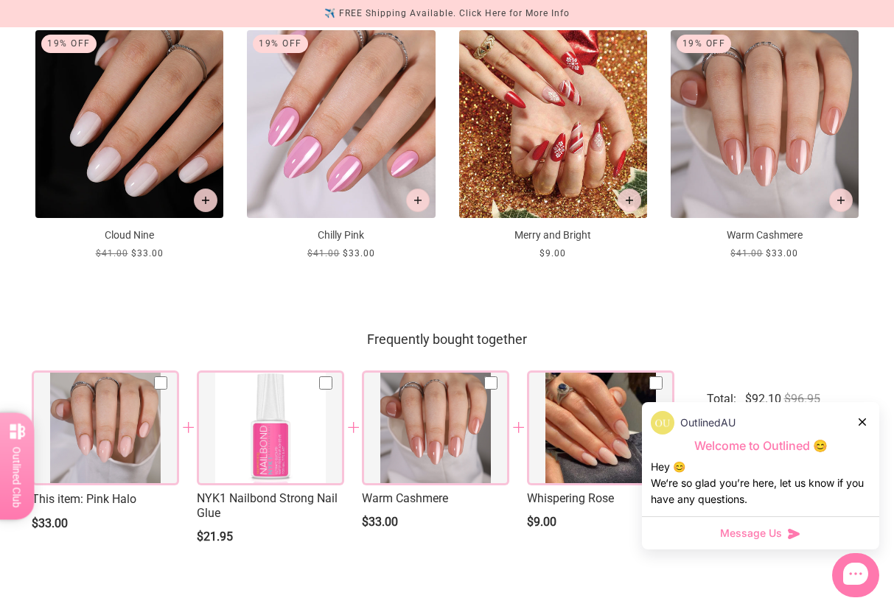
click at [866, 435] on div "OutlinedAU" at bounding box center [761, 423] width 220 height 24
click at [867, 430] on div "OutlinedAU Welcome to Outlined 😊 Hey 😊 We‘re so glad you’re here, let us know i…" at bounding box center [760, 459] width 237 height 114
click at [869, 435] on div "OutlinedAU" at bounding box center [761, 423] width 220 height 24
click at [866, 430] on div at bounding box center [863, 421] width 9 height 15
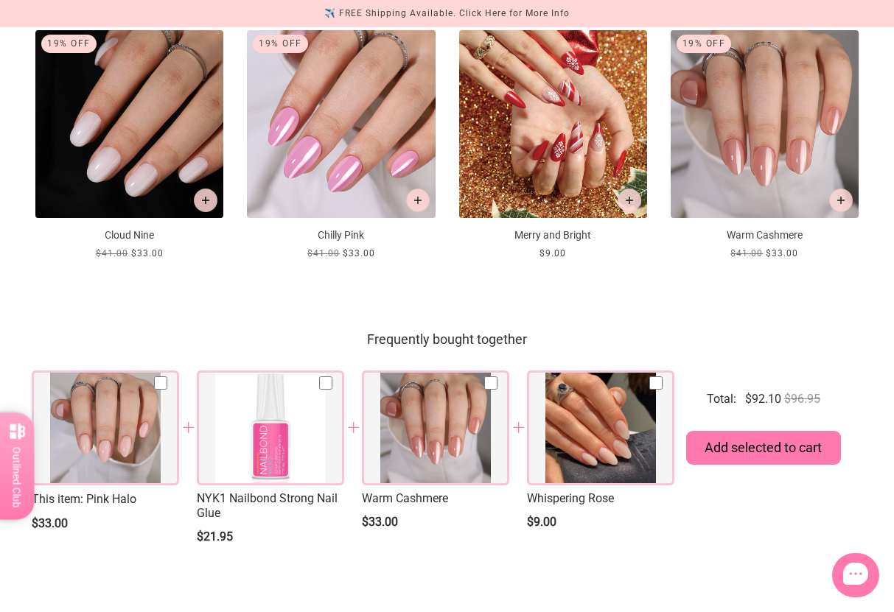
click at [867, 450] on div "Frequently bought together This item : Pink Halo $33.00 NYK1 Nailbond Strong Na…" at bounding box center [447, 442] width 855 height 233
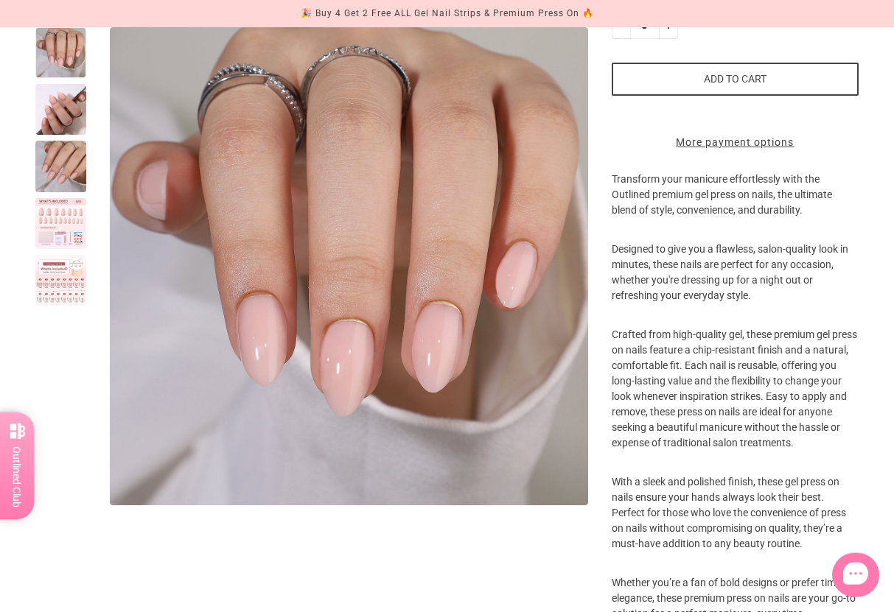
scroll to position [0, 0]
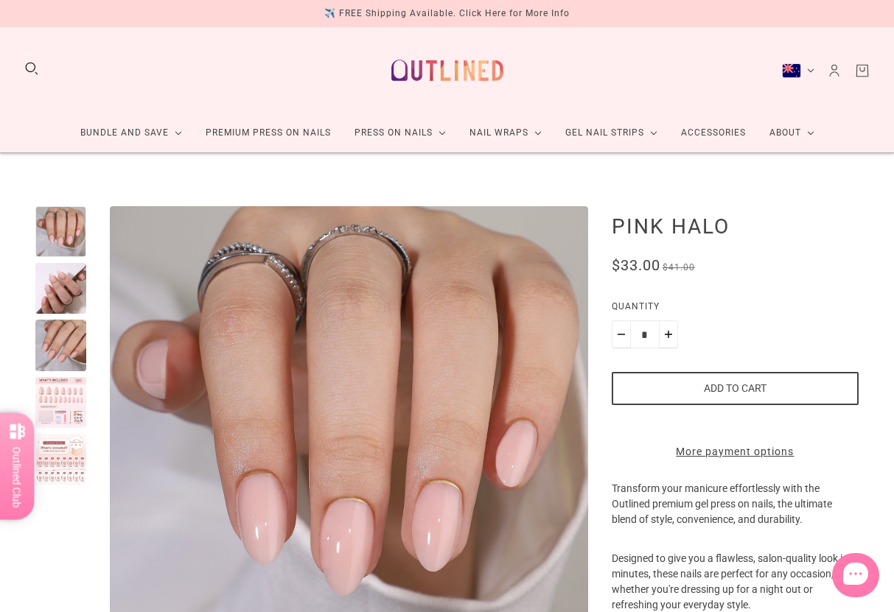
click at [38, 74] on button "Search" at bounding box center [32, 68] width 16 height 16
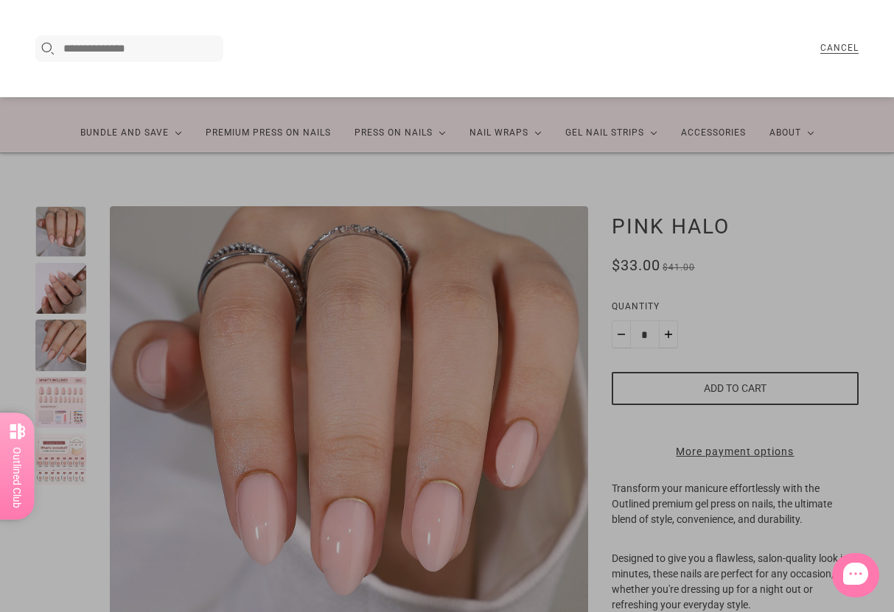
click at [856, 264] on div at bounding box center [447, 306] width 894 height 612
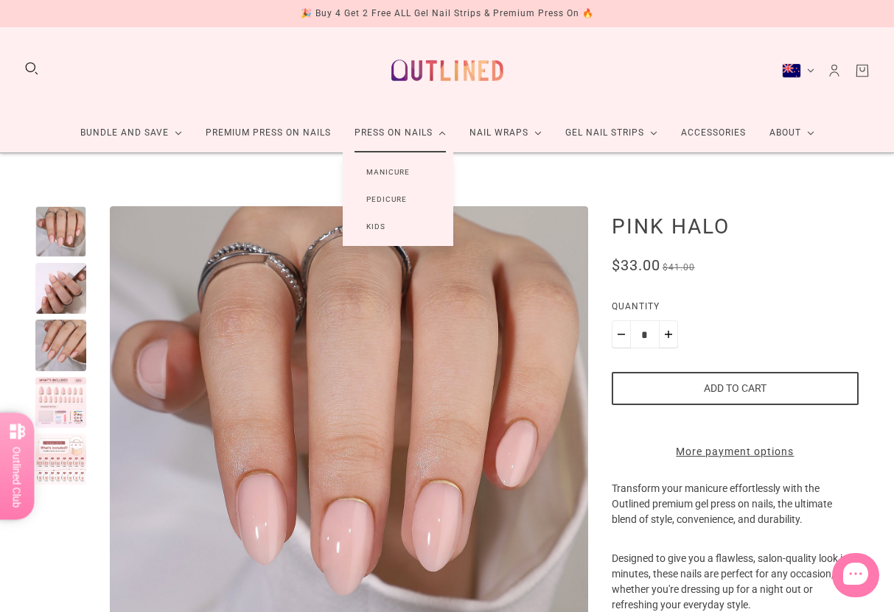
click at [406, 174] on link "Manicure" at bounding box center [388, 171] width 91 height 27
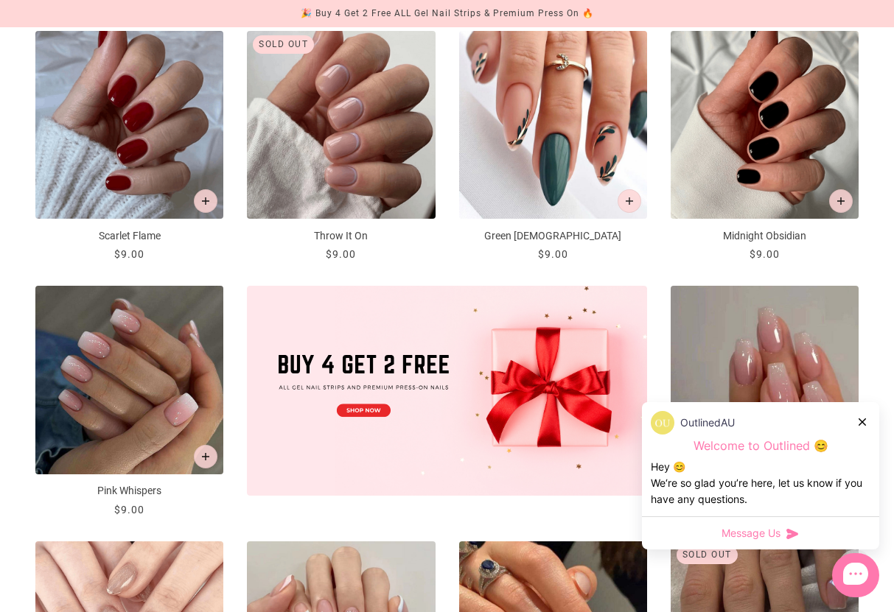
scroll to position [301, 0]
click at [859, 430] on div at bounding box center [863, 421] width 9 height 15
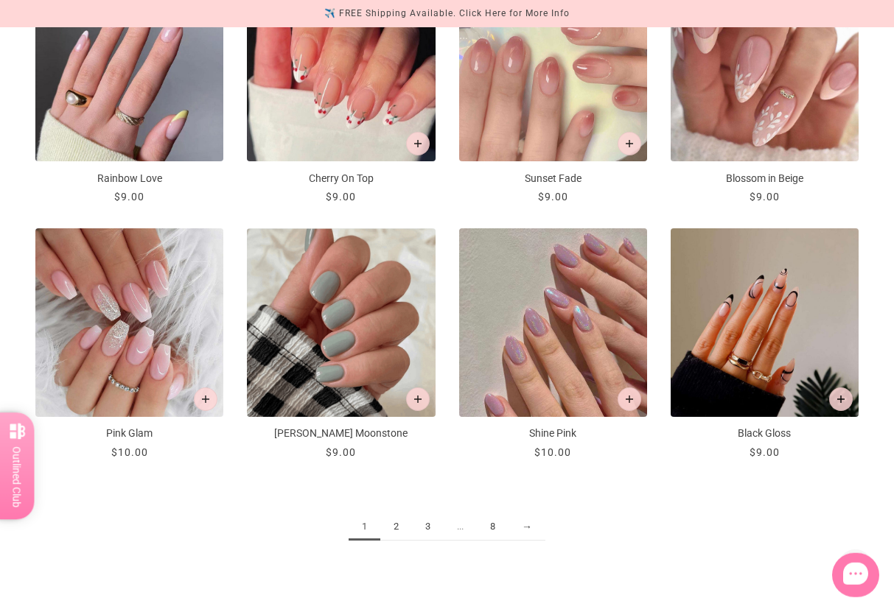
scroll to position [1386, 0]
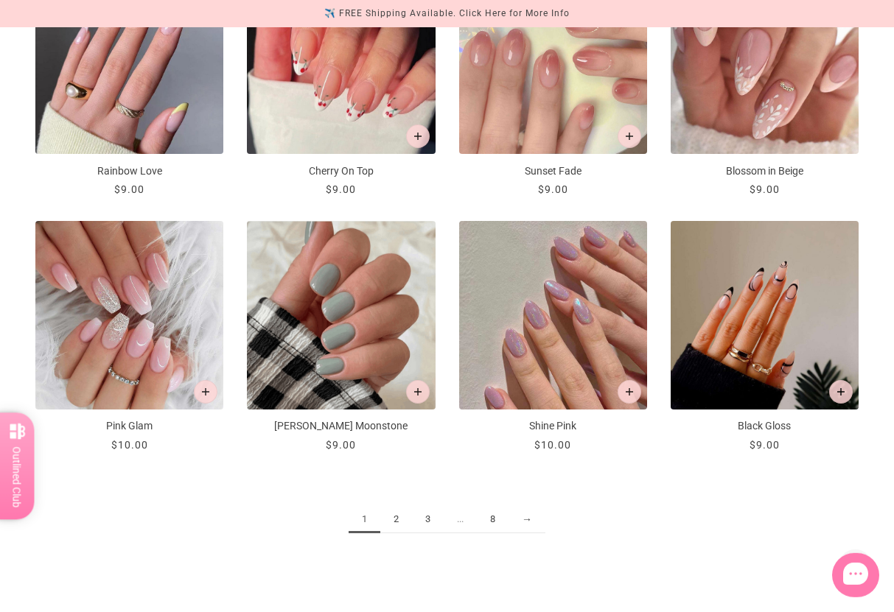
click at [396, 515] on link "2" at bounding box center [396, 519] width 32 height 27
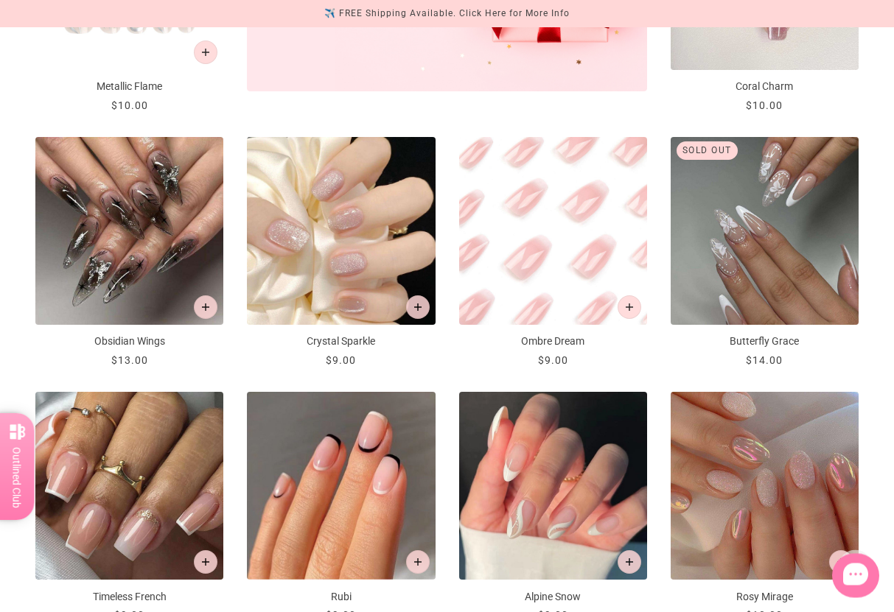
scroll to position [705, 0]
click at [311, 259] on img "Crystal Sparkle" at bounding box center [341, 231] width 188 height 188
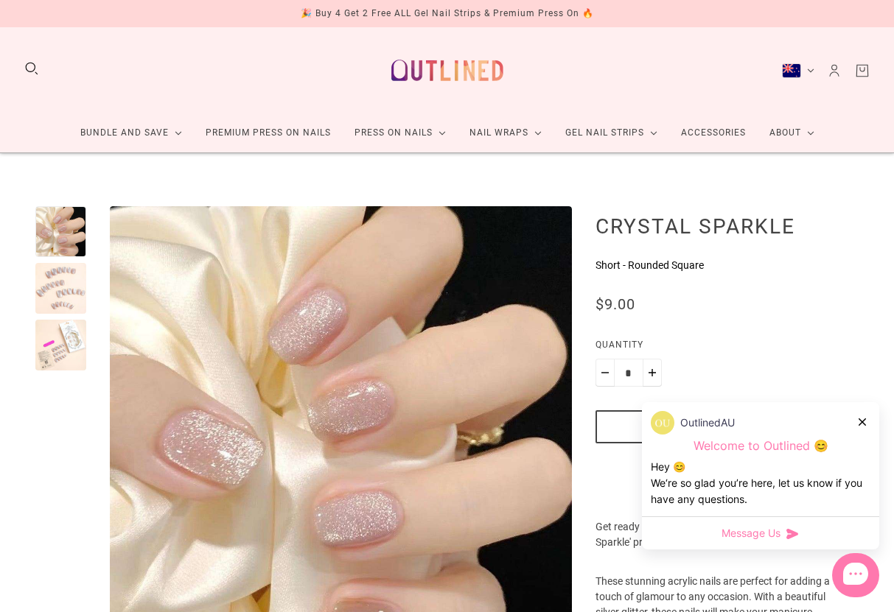
scroll to position [130, 0]
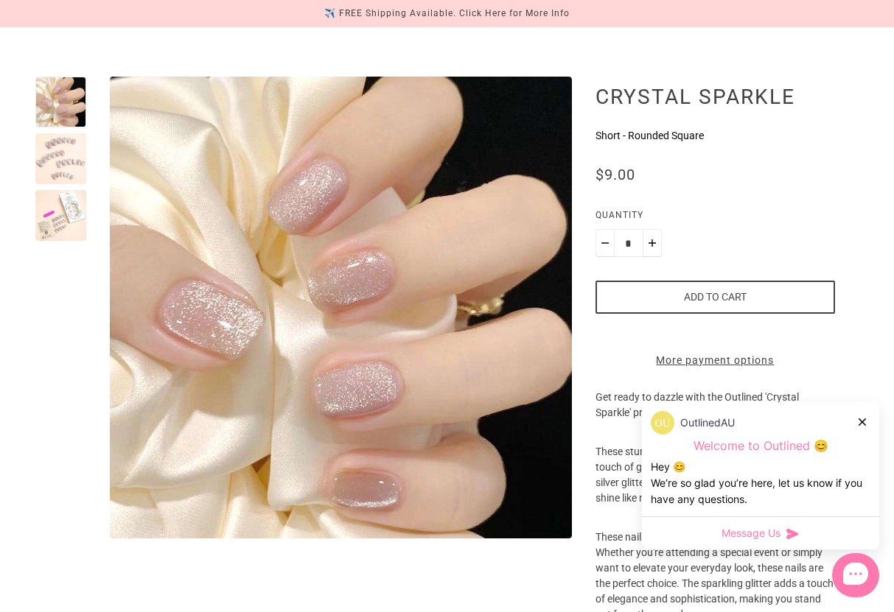
click at [45, 152] on div at bounding box center [60, 158] width 51 height 51
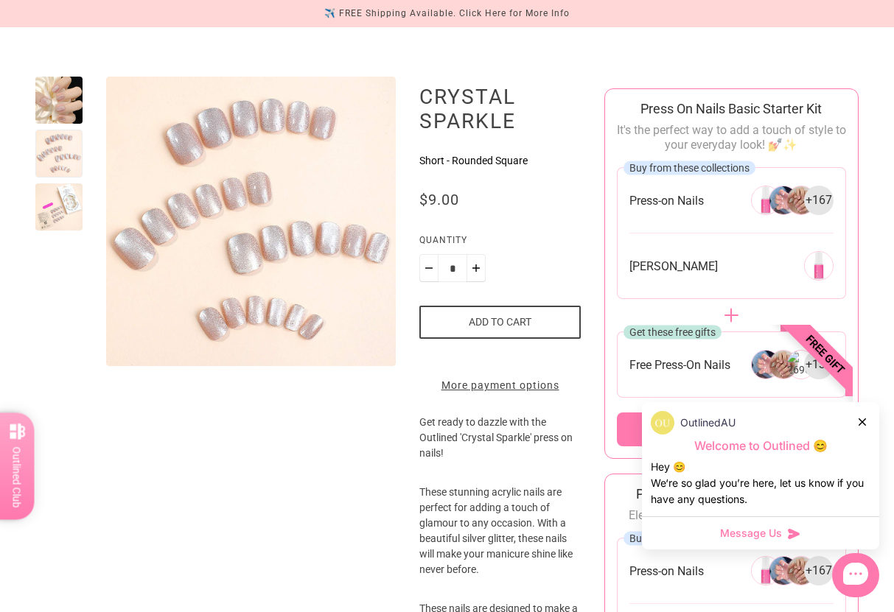
click at [59, 200] on div at bounding box center [58, 206] width 47 height 47
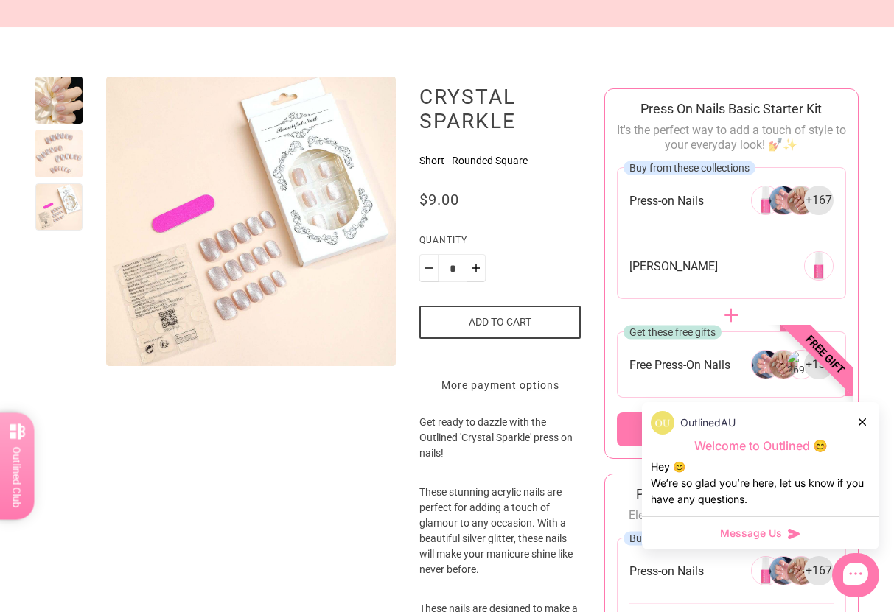
click at [857, 411] on div "Press On Nails Basic Starter Kit It's the perfect way to add a touch of style t…" at bounding box center [731, 274] width 253 height 346
click at [860, 430] on div at bounding box center [863, 421] width 9 height 15
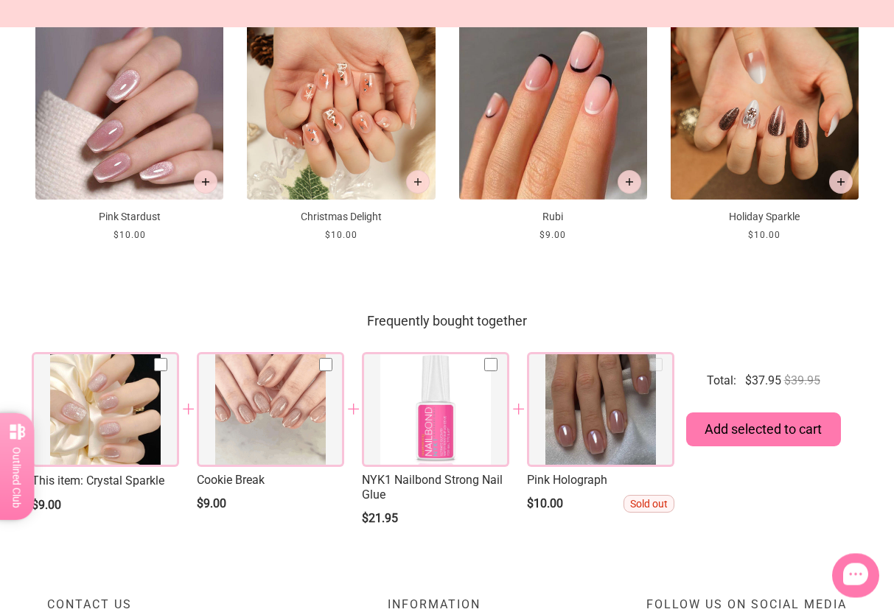
scroll to position [1824, 0]
click at [115, 428] on div at bounding box center [105, 409] width 147 height 115
click at [242, 430] on div at bounding box center [270, 409] width 147 height 115
click at [637, 402] on div at bounding box center [600, 409] width 147 height 115
click at [643, 391] on div at bounding box center [600, 409] width 147 height 115
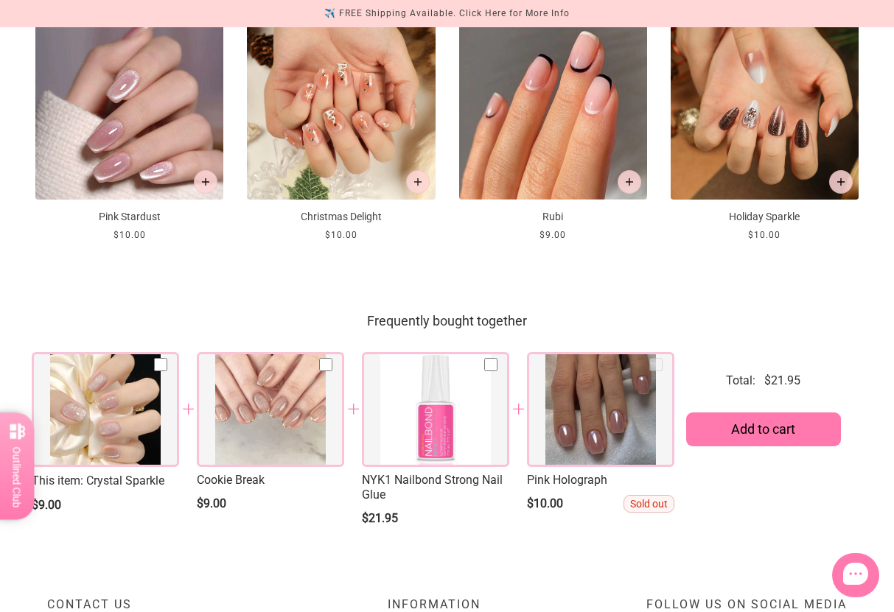
click at [643, 391] on div at bounding box center [600, 409] width 147 height 115
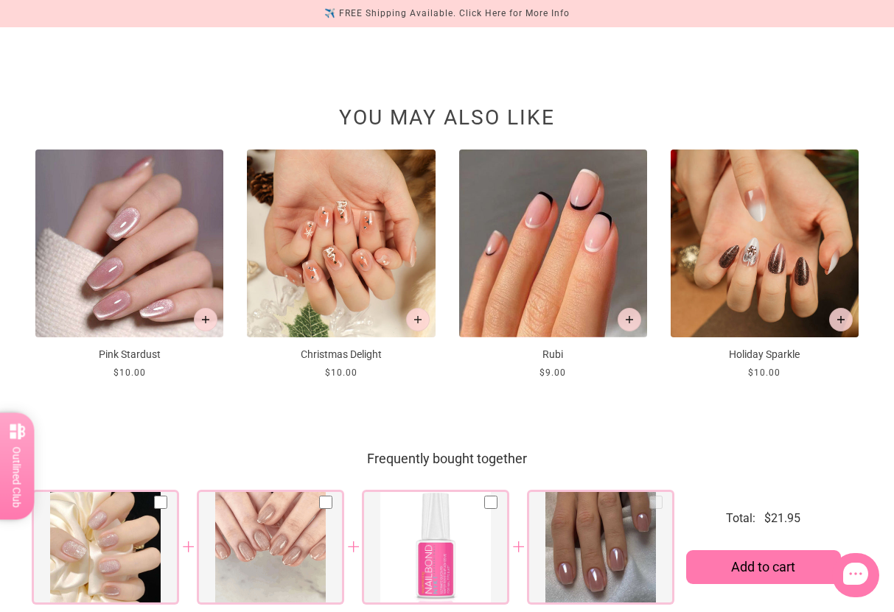
scroll to position [1687, 0]
click at [105, 273] on img at bounding box center [129, 243] width 188 height 188
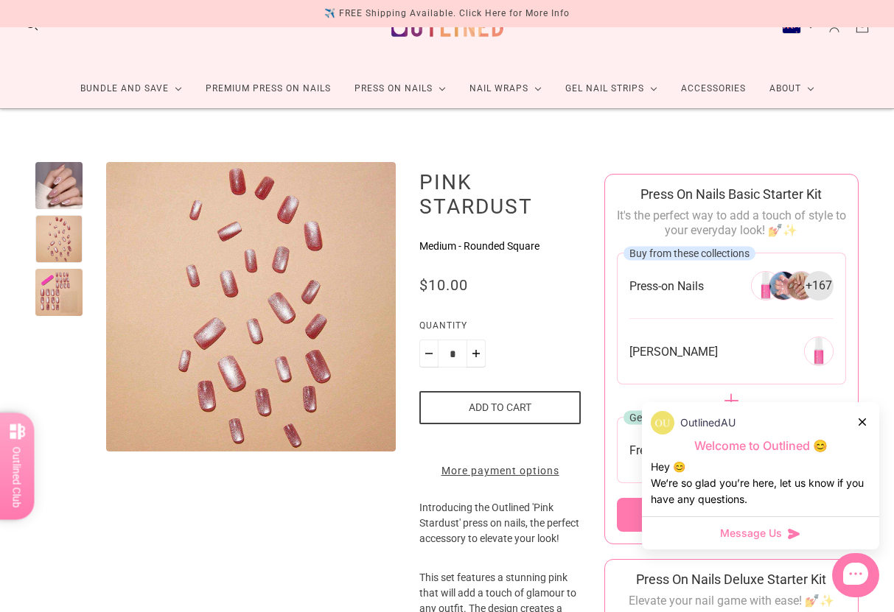
click at [52, 300] on div at bounding box center [58, 292] width 47 height 47
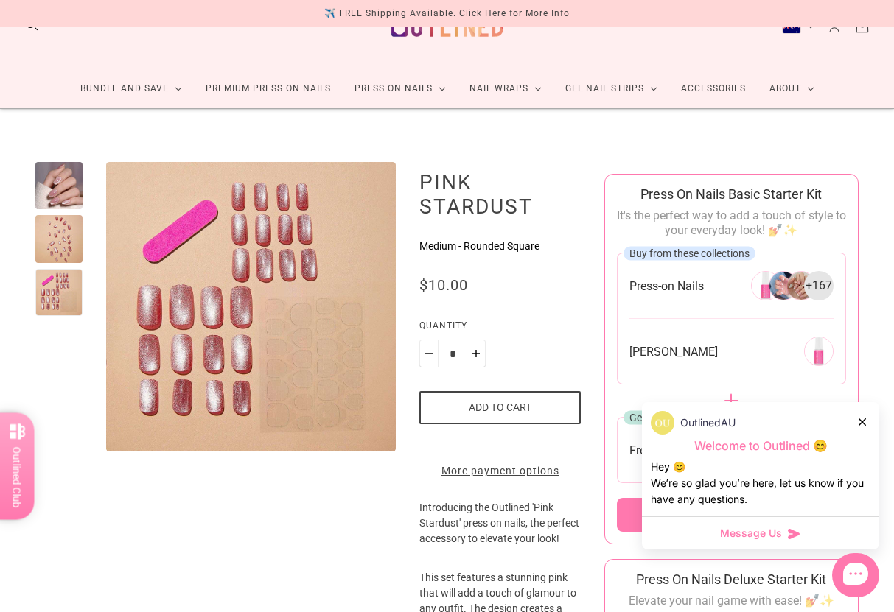
click at [866, 435] on div "OutlinedAU" at bounding box center [761, 423] width 220 height 24
click at [866, 430] on div at bounding box center [863, 421] width 9 height 15
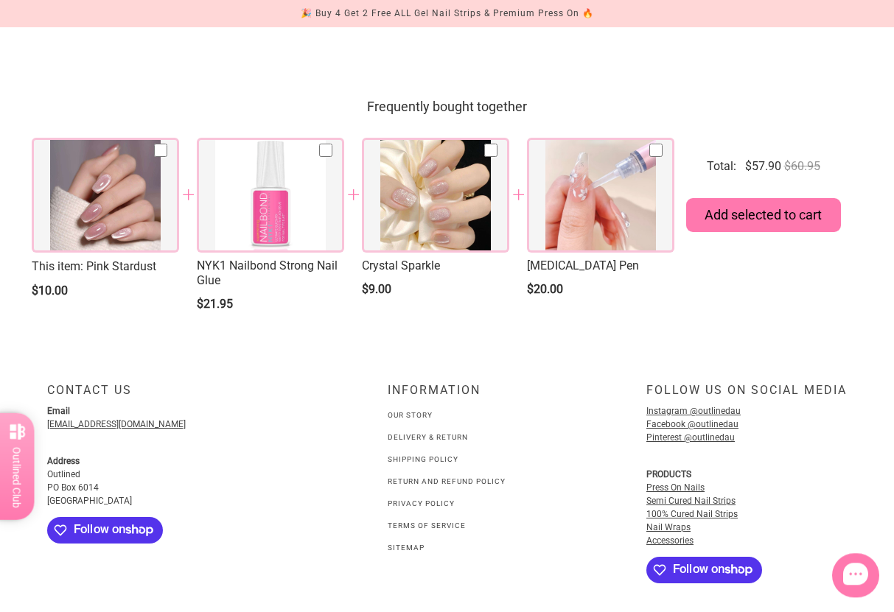
scroll to position [2038, 0]
click at [446, 244] on div at bounding box center [435, 195] width 147 height 115
click at [587, 234] on div at bounding box center [600, 195] width 147 height 115
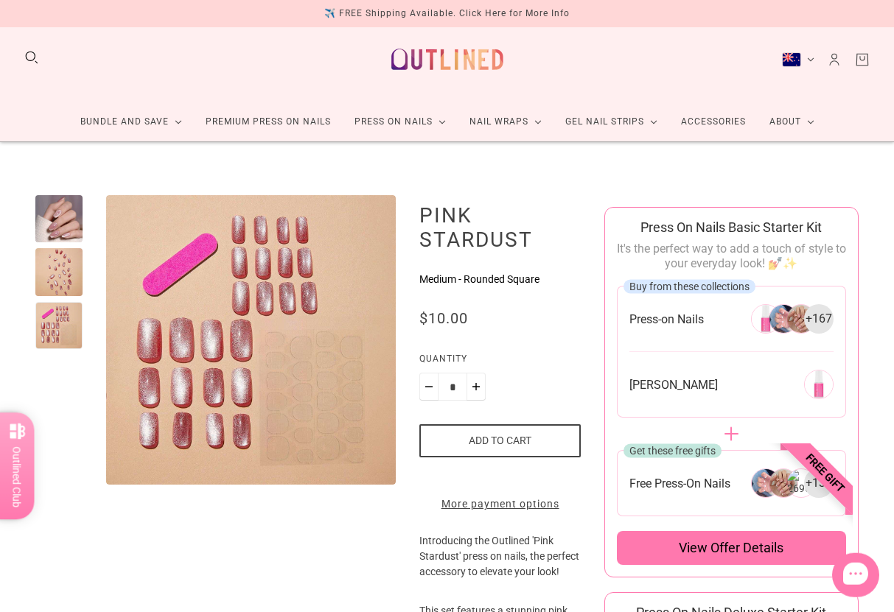
scroll to position [0, 0]
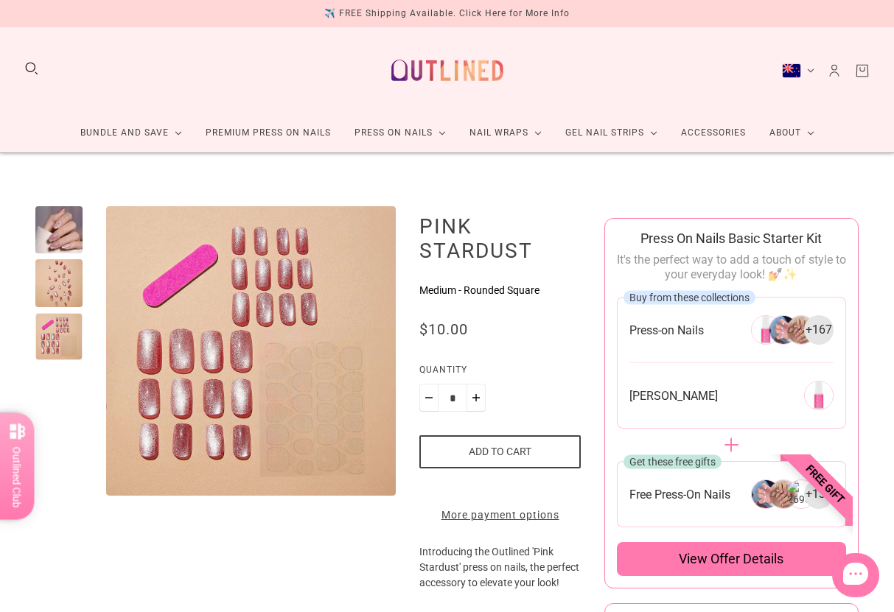
click at [39, 49] on div "Bundle and Save Press On Nail Bundles Press On Nails Bundles Kids Press On Nail…" at bounding box center [447, 90] width 894 height 126
click at [31, 49] on div "Bundle and Save Press On Nail Bundles Press On Nails Bundles Kids Press On Nail…" at bounding box center [447, 90] width 894 height 126
click at [29, 61] on button "Search" at bounding box center [32, 68] width 16 height 16
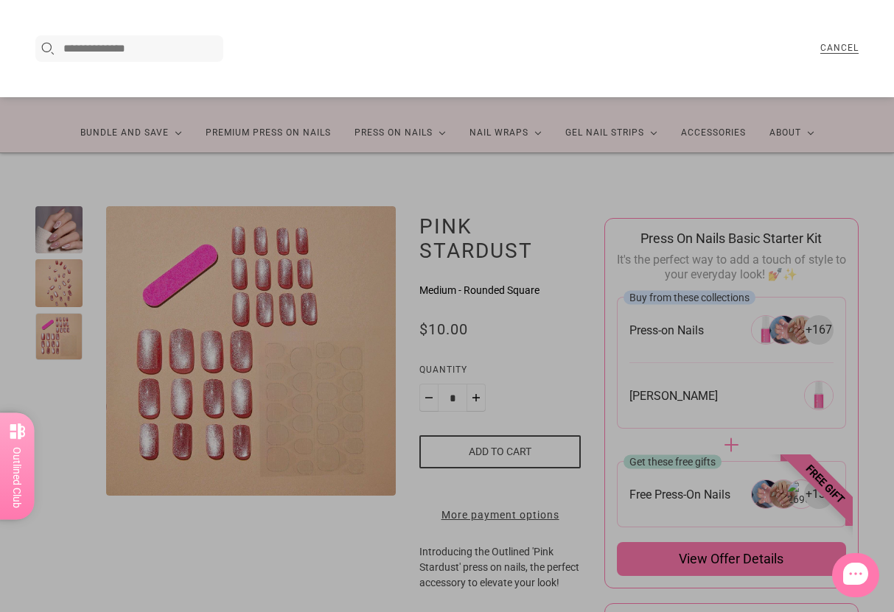
click at [23, 68] on div "Search here... Cancel Popular products 15% Off Blanc (Transparent) $32.00 $27.0…" at bounding box center [447, 48] width 894 height 97
click at [55, 52] on icon at bounding box center [48, 49] width 16 height 16
click at [91, 40] on input "Search here..." at bounding box center [140, 49] width 155 height 18
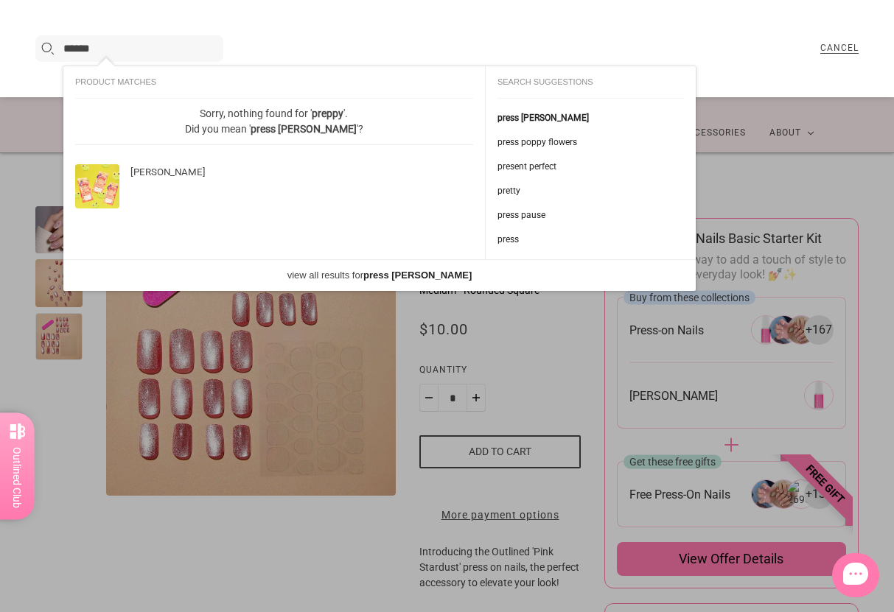
type input "******"
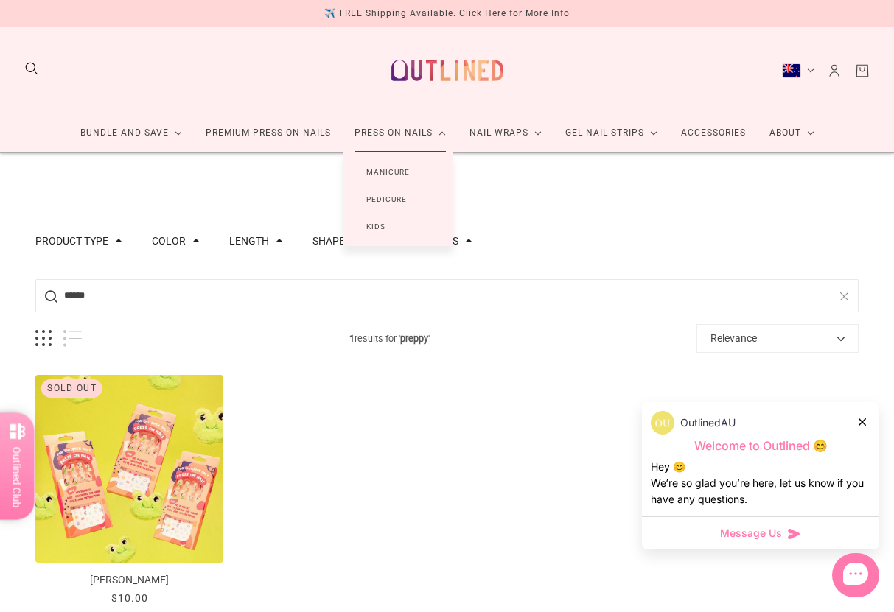
click at [405, 170] on link "Manicure" at bounding box center [388, 171] width 91 height 27
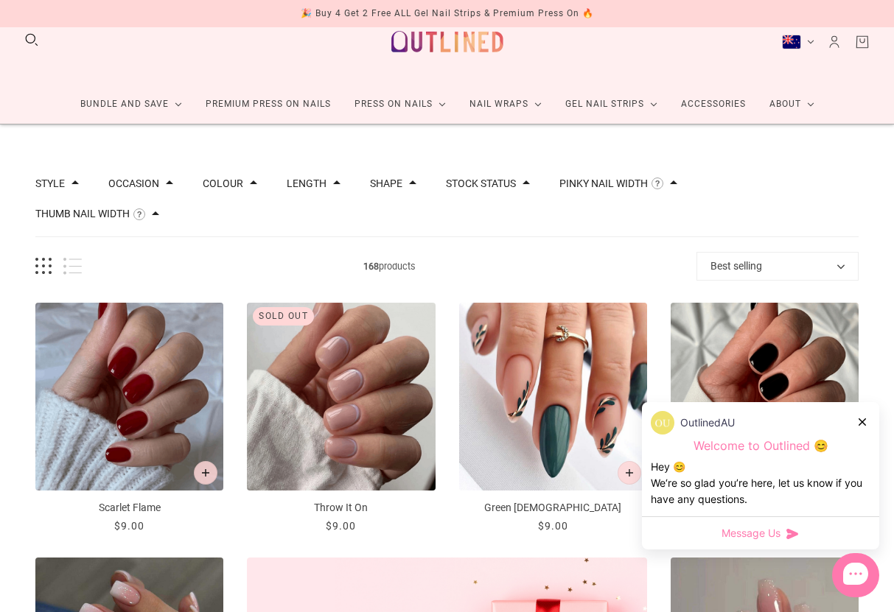
scroll to position [29, 0]
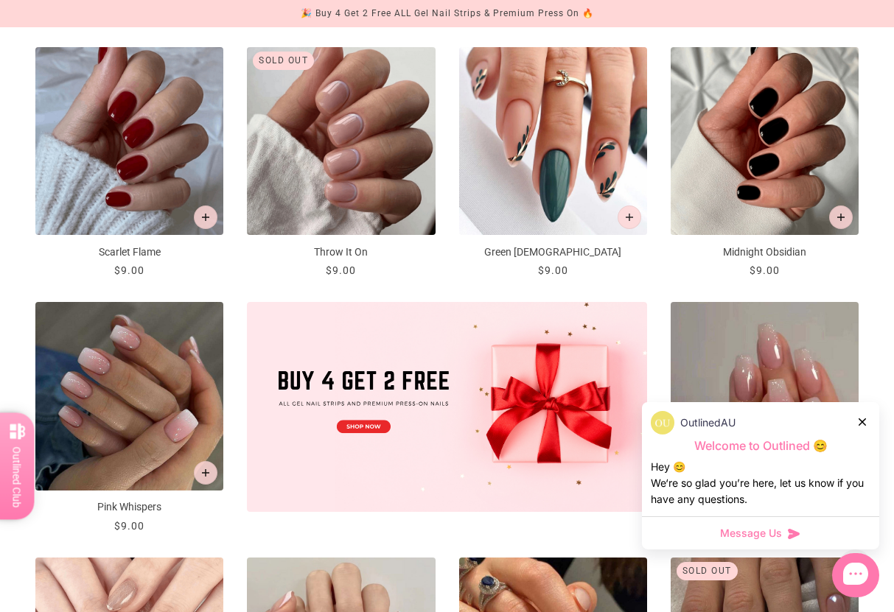
click at [865, 426] on icon at bounding box center [862, 422] width 7 height 7
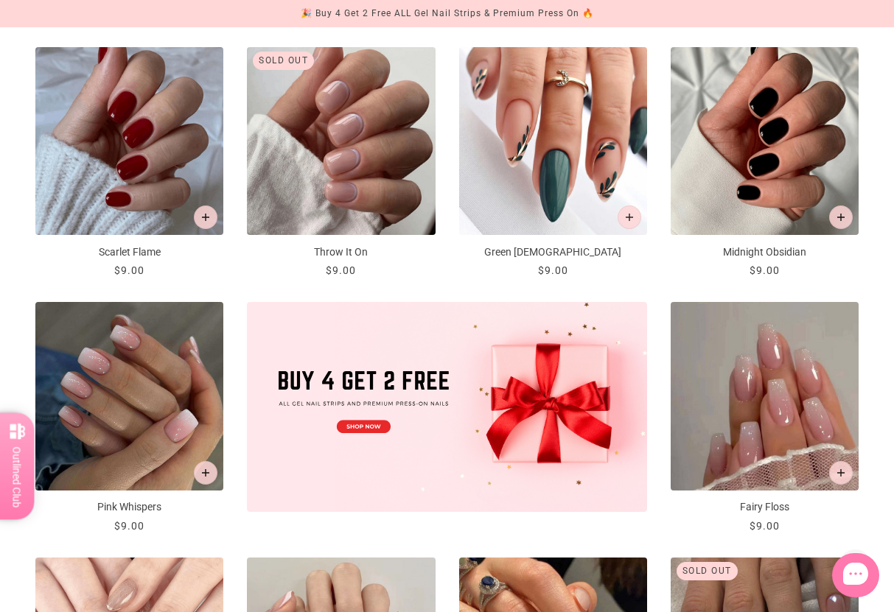
scroll to position [285, 0]
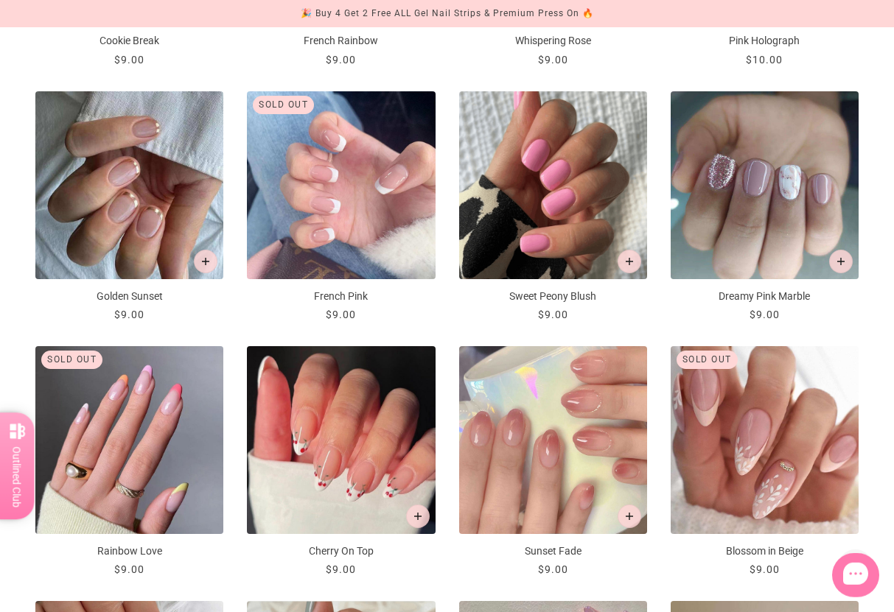
scroll to position [1007, 0]
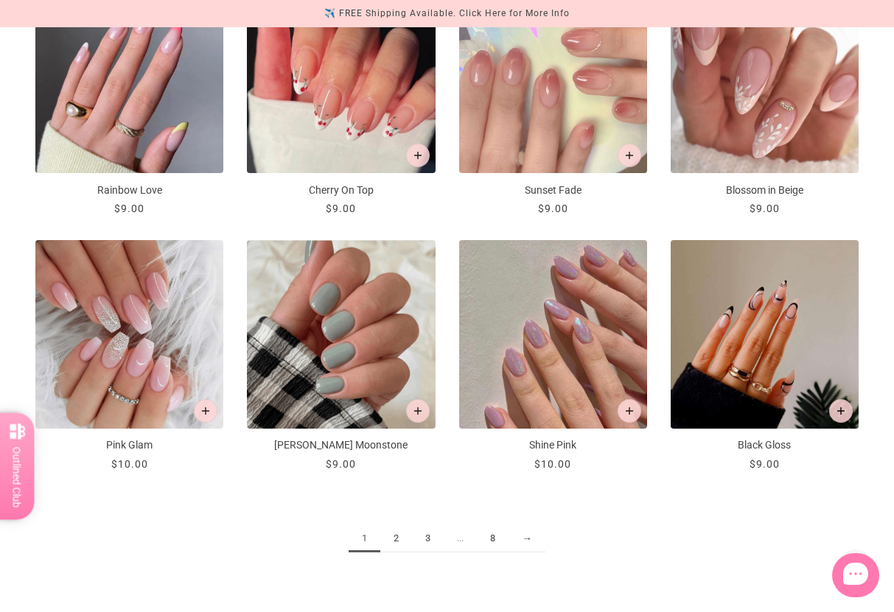
click at [536, 536] on link "→" at bounding box center [526, 538] width 37 height 27
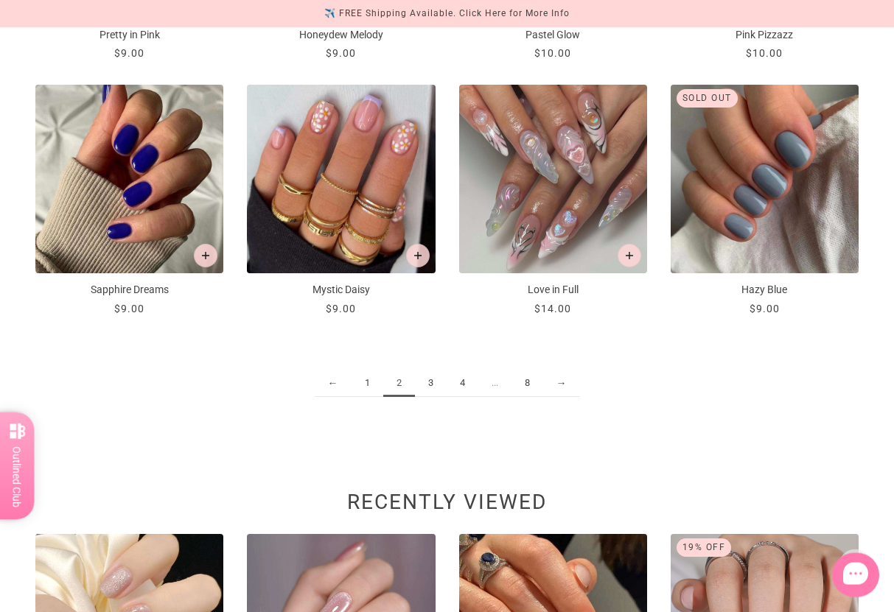
scroll to position [1523, 0]
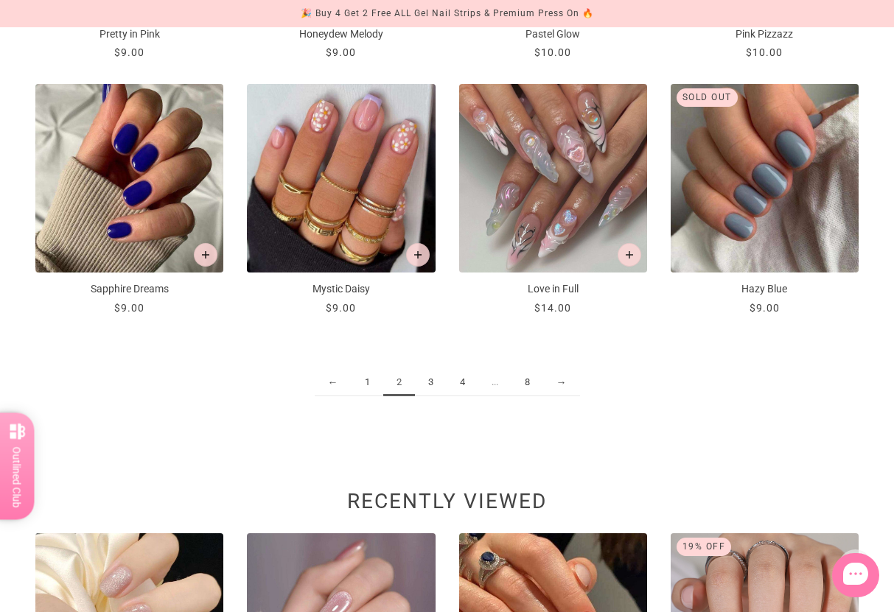
click at [422, 386] on link "3" at bounding box center [431, 382] width 32 height 27
